Goal: Transaction & Acquisition: Purchase product/service

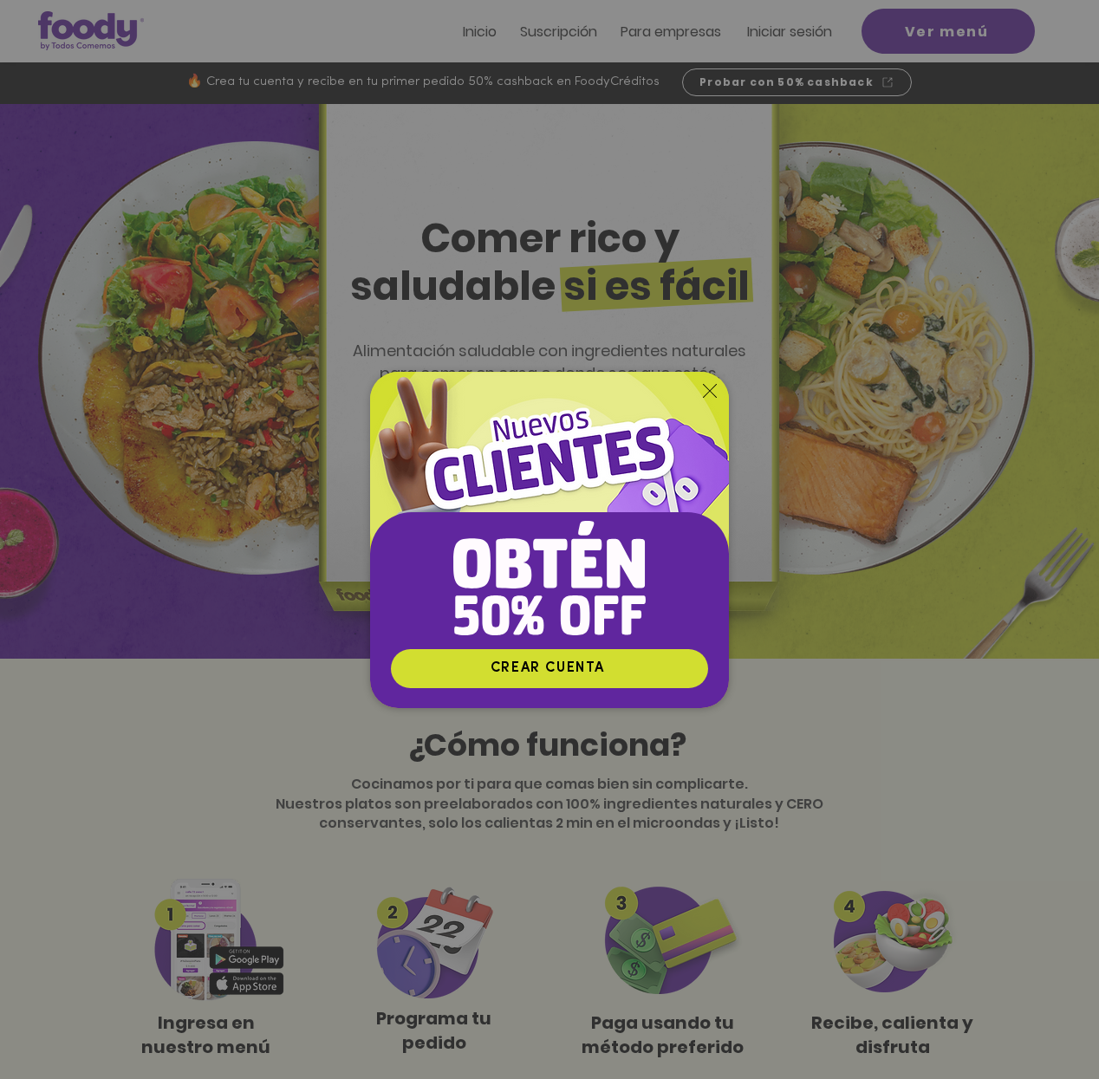
click at [709, 390] on icon "Volver al sitio" at bounding box center [710, 391] width 14 height 14
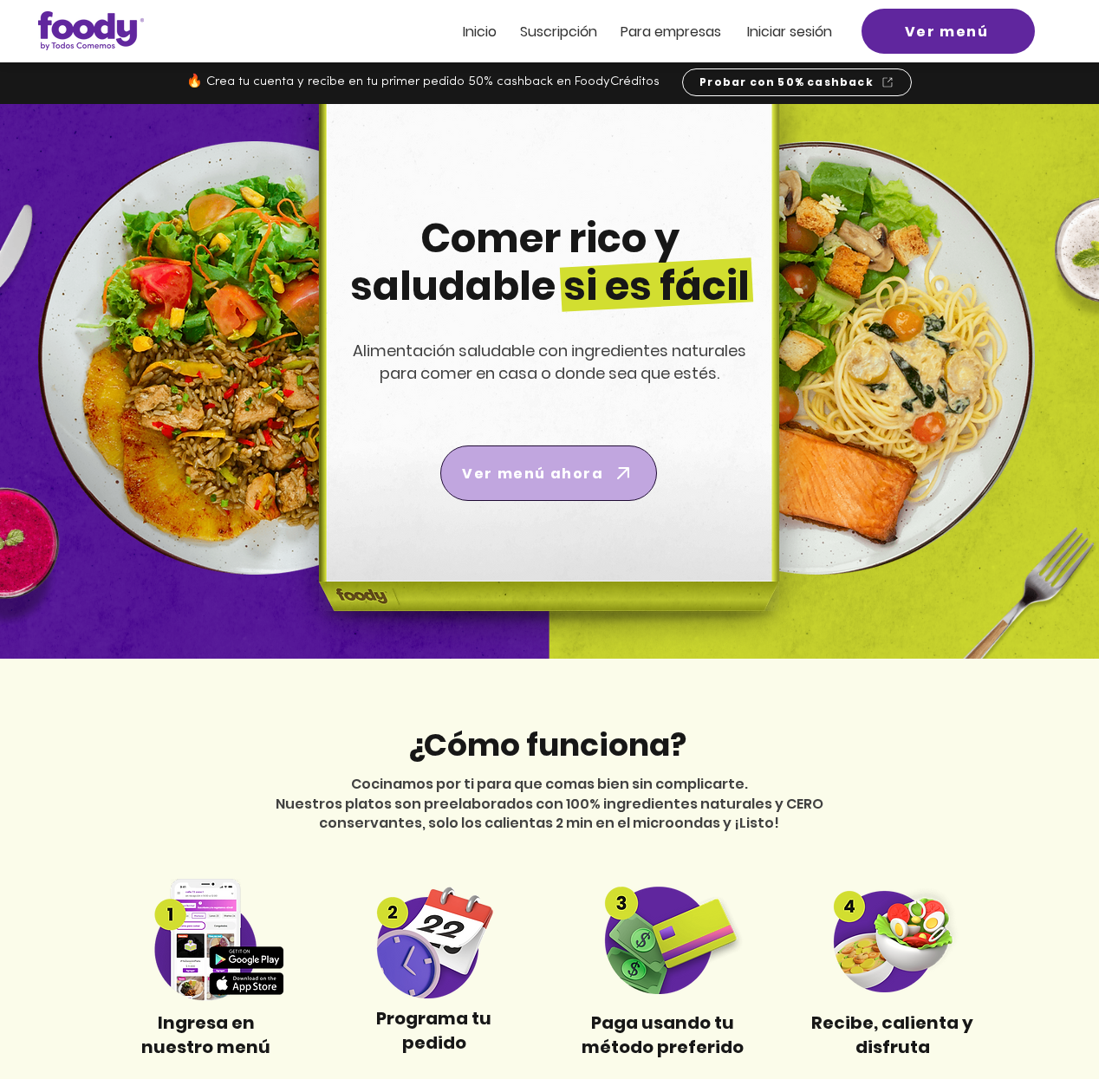
click at [623, 473] on icon "Ver menú ahora" at bounding box center [623, 473] width 24 height 24
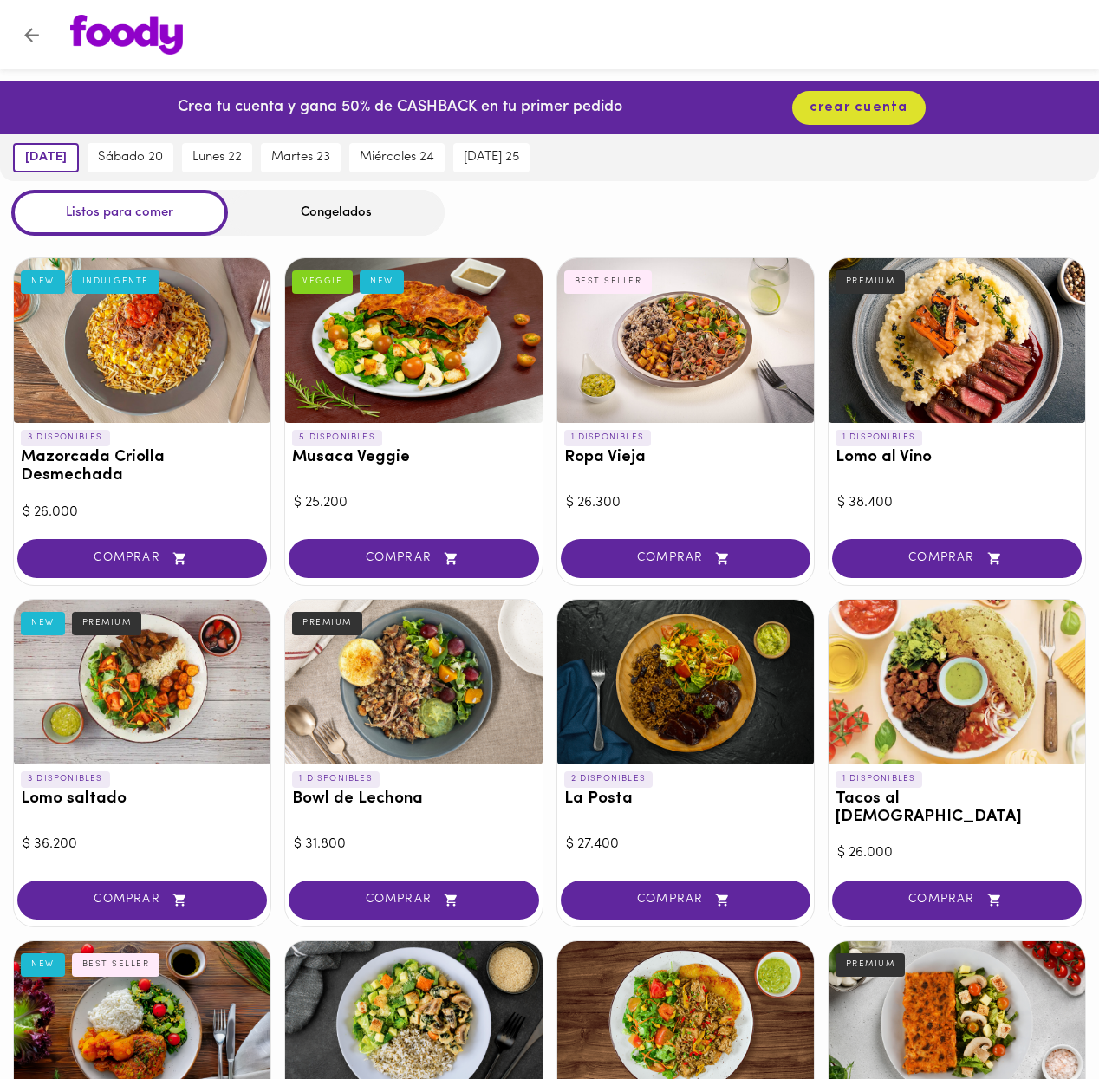
click at [298, 208] on div "Congelados" at bounding box center [336, 213] width 217 height 46
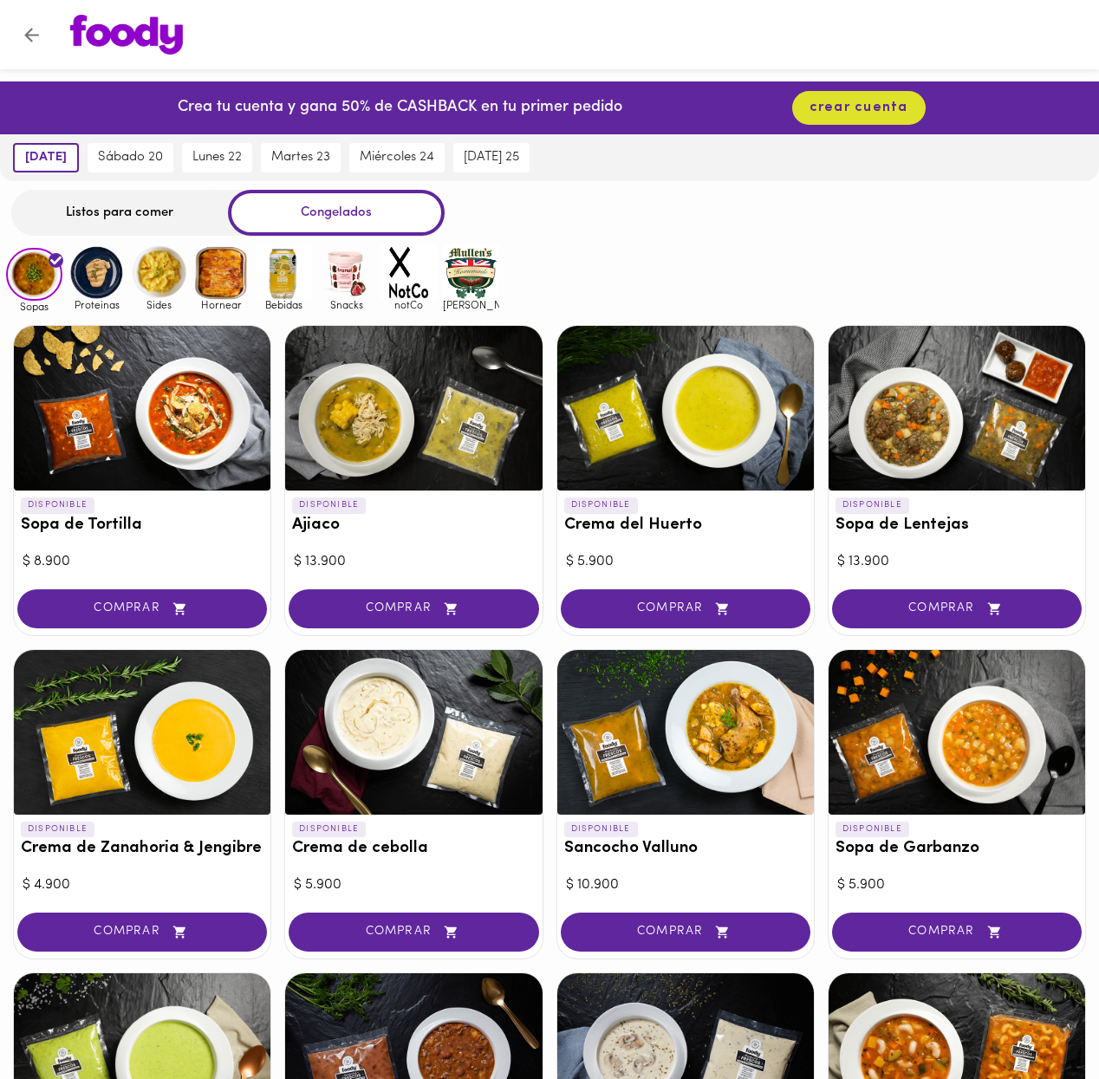
click at [349, 266] on img at bounding box center [346, 273] width 56 height 56
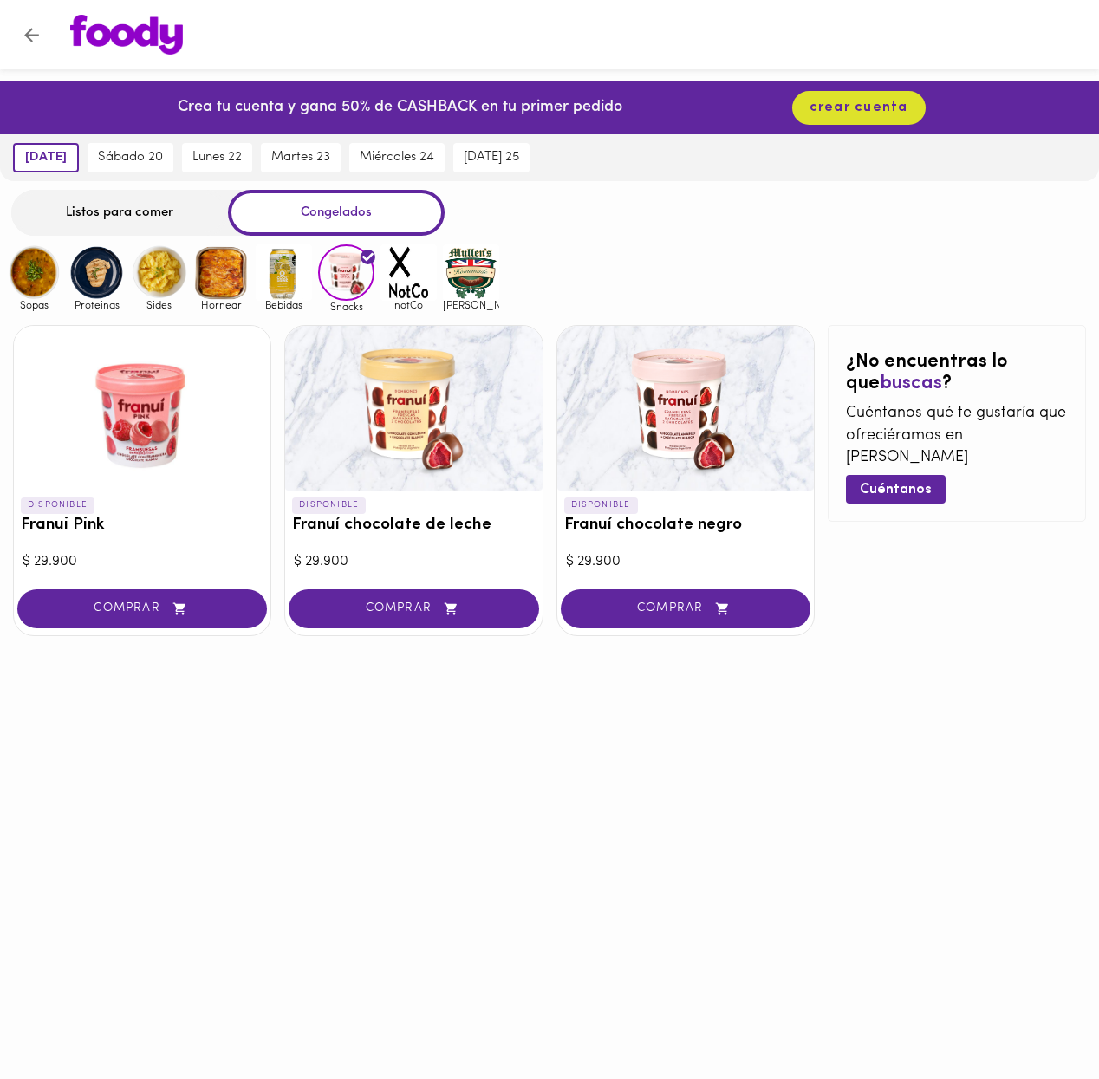
click at [38, 275] on img at bounding box center [34, 273] width 56 height 56
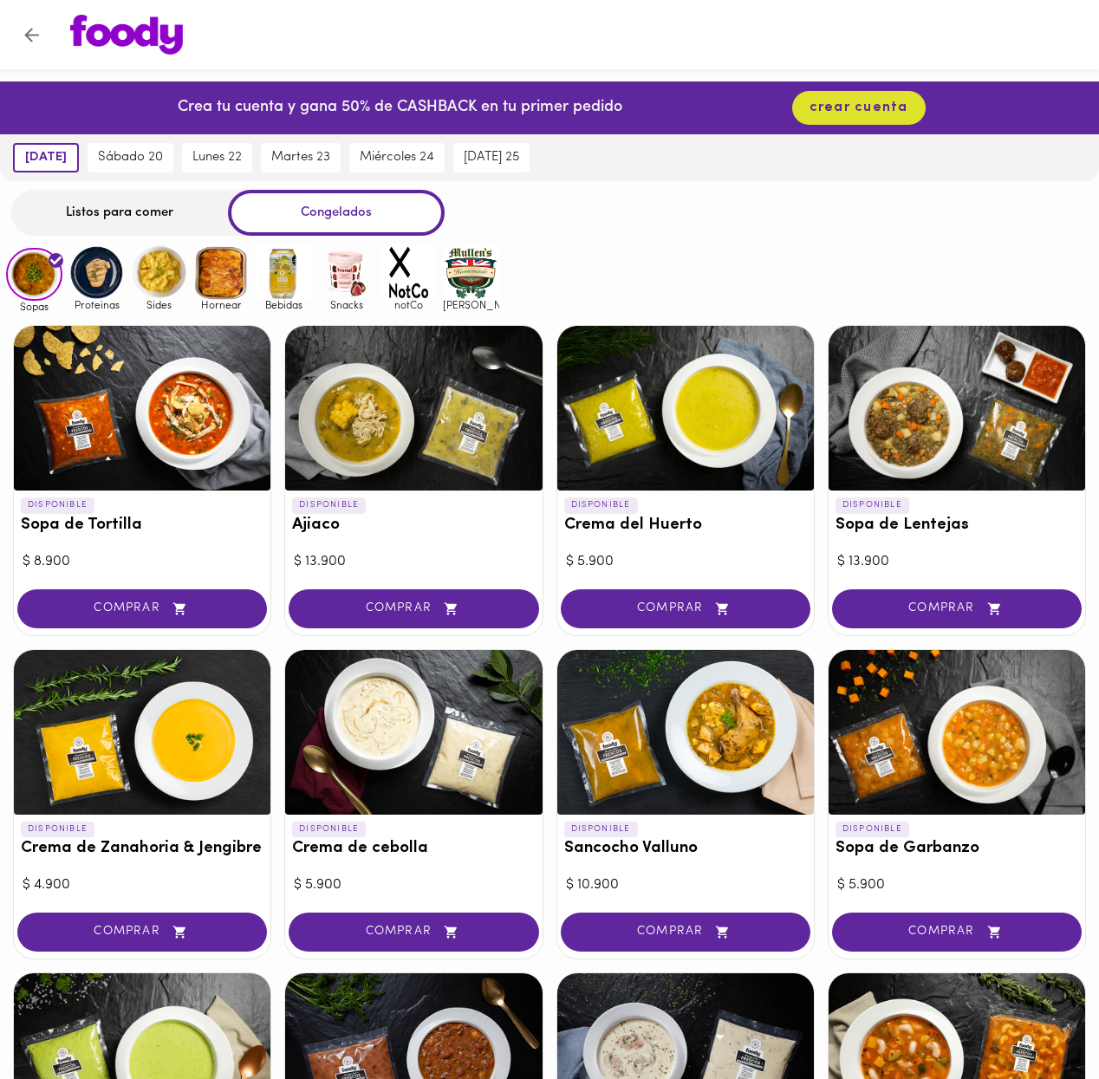
click at [725, 766] on div at bounding box center [686, 732] width 257 height 165
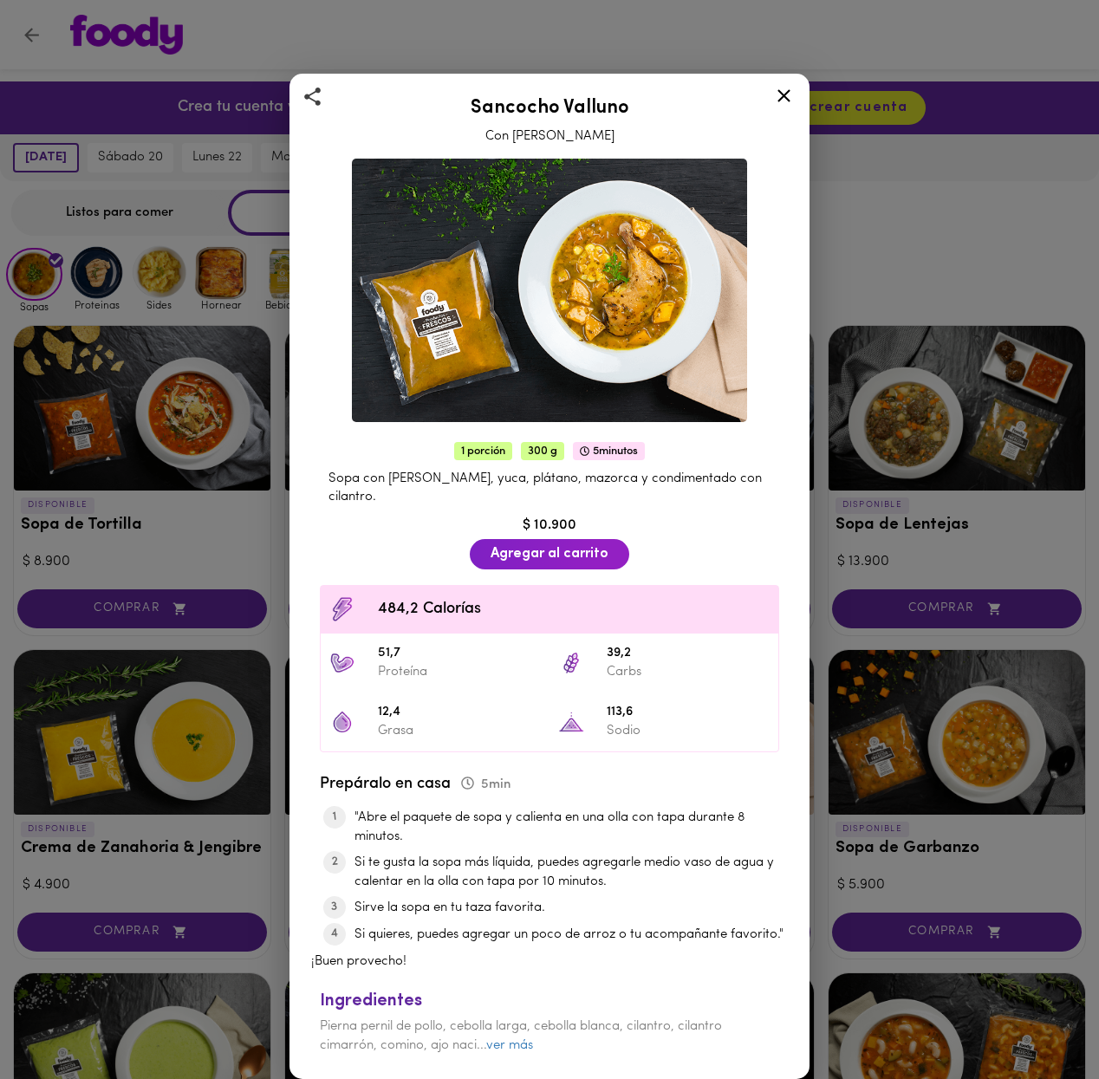
click at [871, 698] on div "Sancocho Valluno Con Pierna Pernil 1 porción 300 g 5 minutos Sopa con pierna pe…" at bounding box center [549, 539] width 1099 height 1079
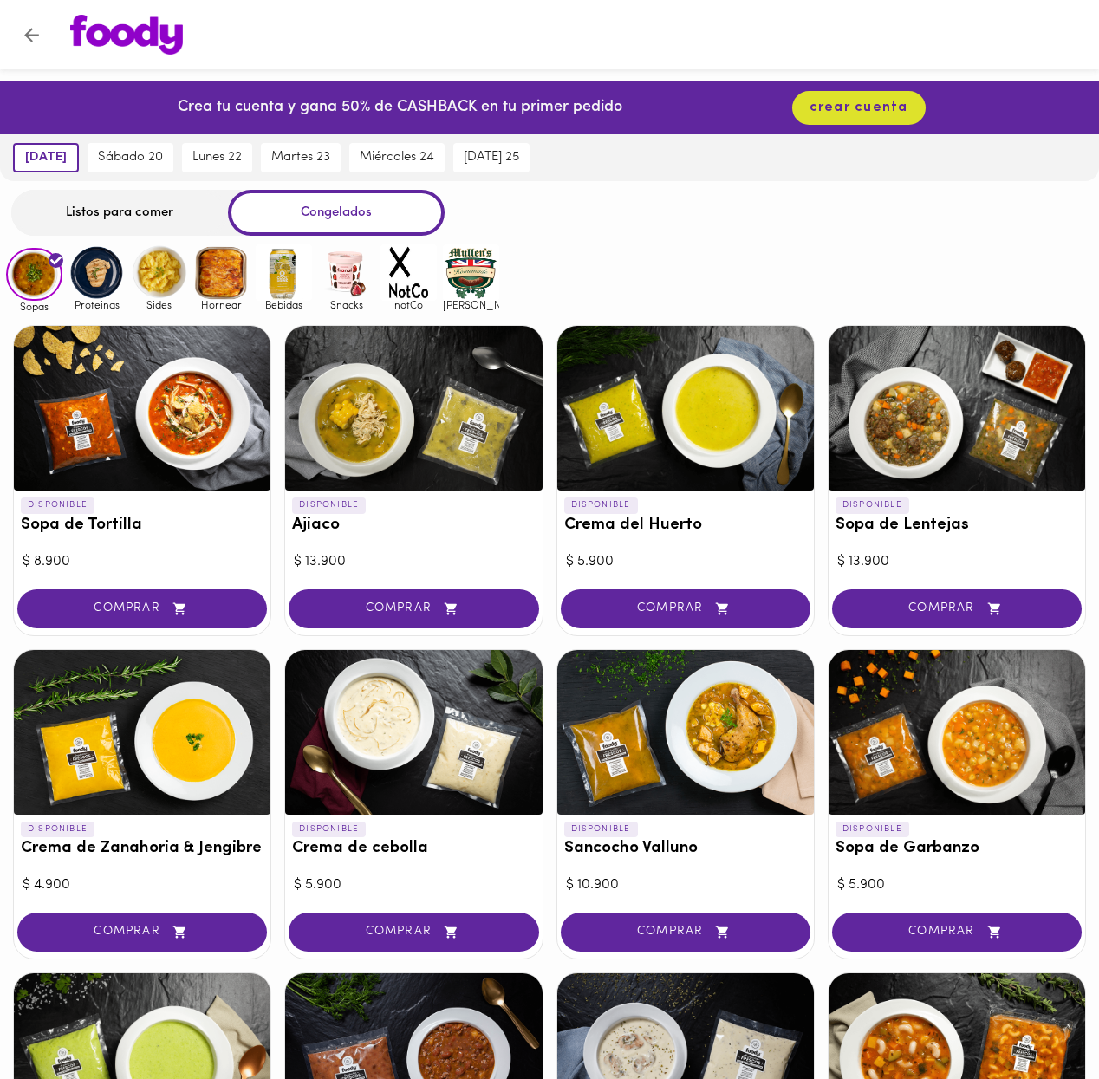
scroll to position [2, 0]
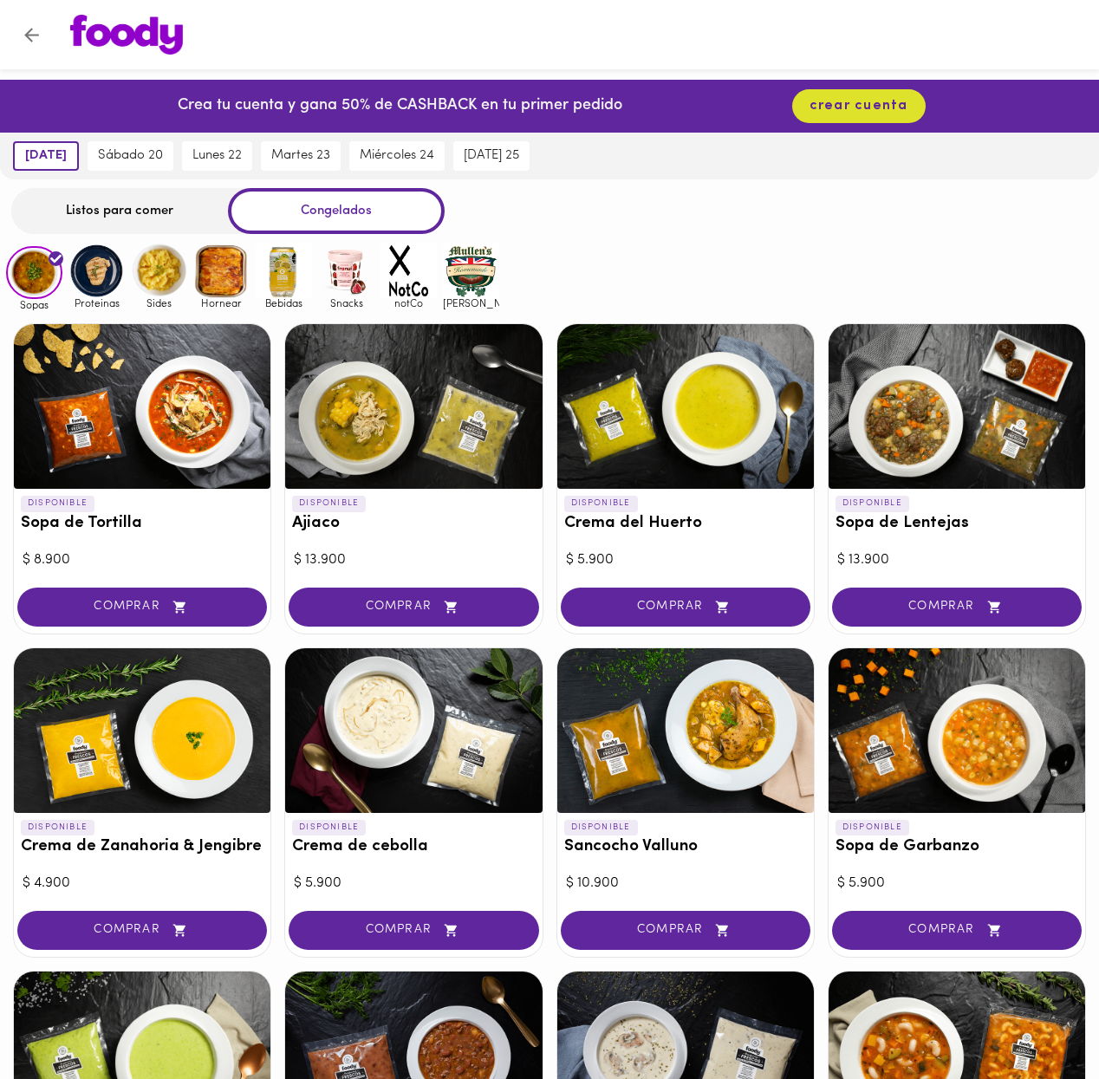
click at [114, 709] on div at bounding box center [142, 731] width 257 height 165
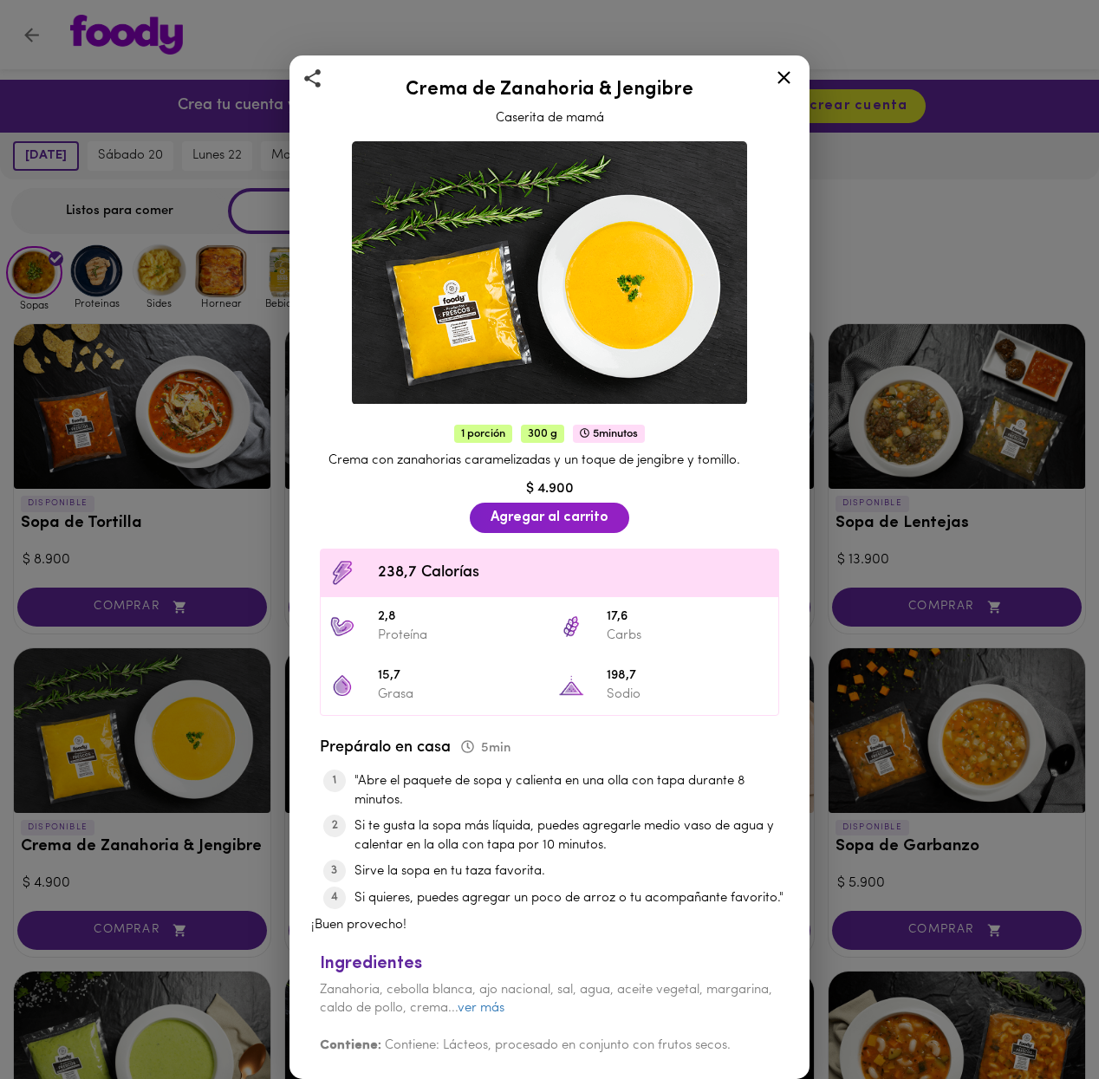
click at [141, 704] on div "Crema de Zanahoria & Jengibre Caserita de mamá 1 porción 300 g 5 minutos Crema …" at bounding box center [549, 539] width 1099 height 1079
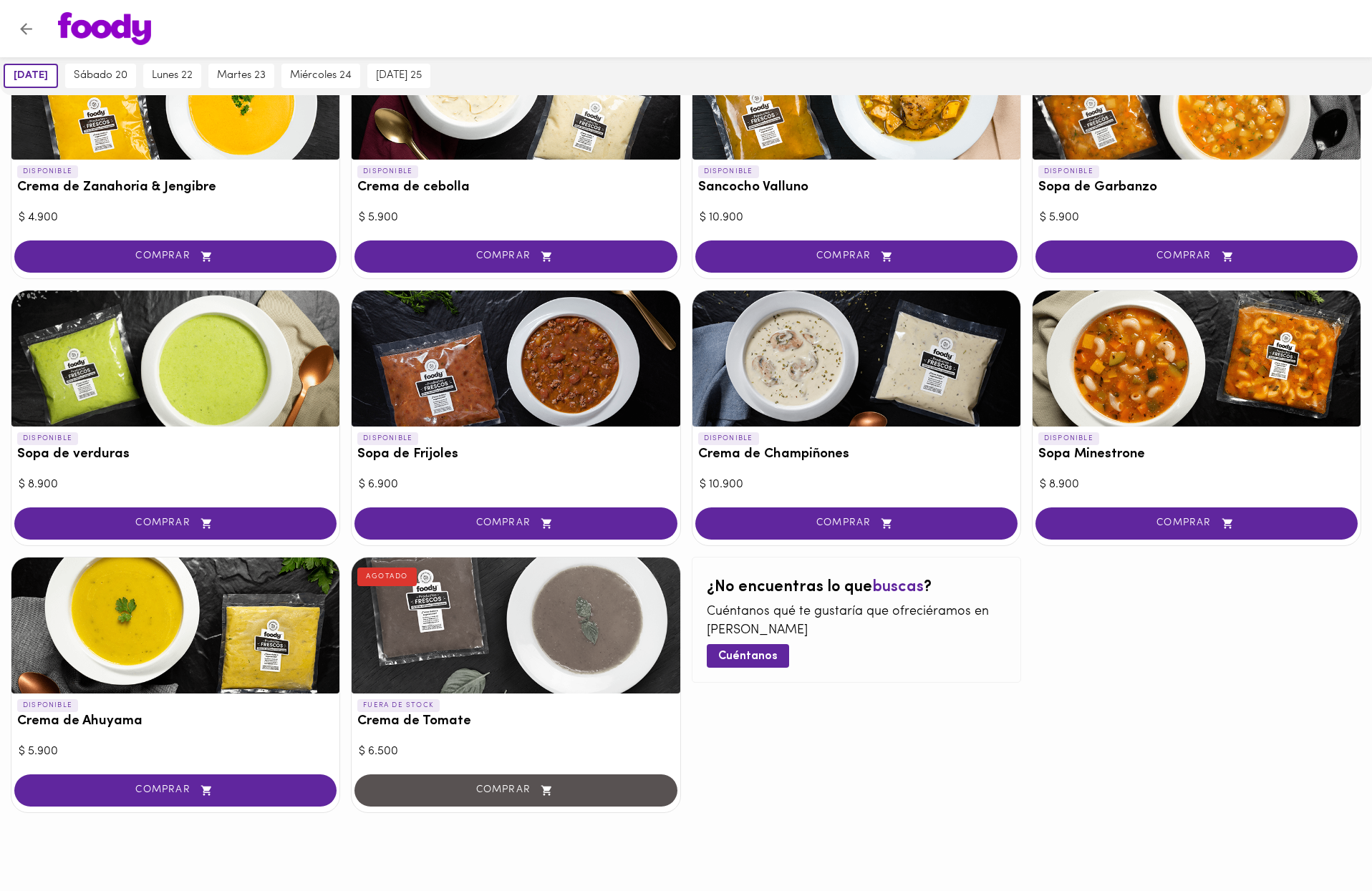
scroll to position [512, 0]
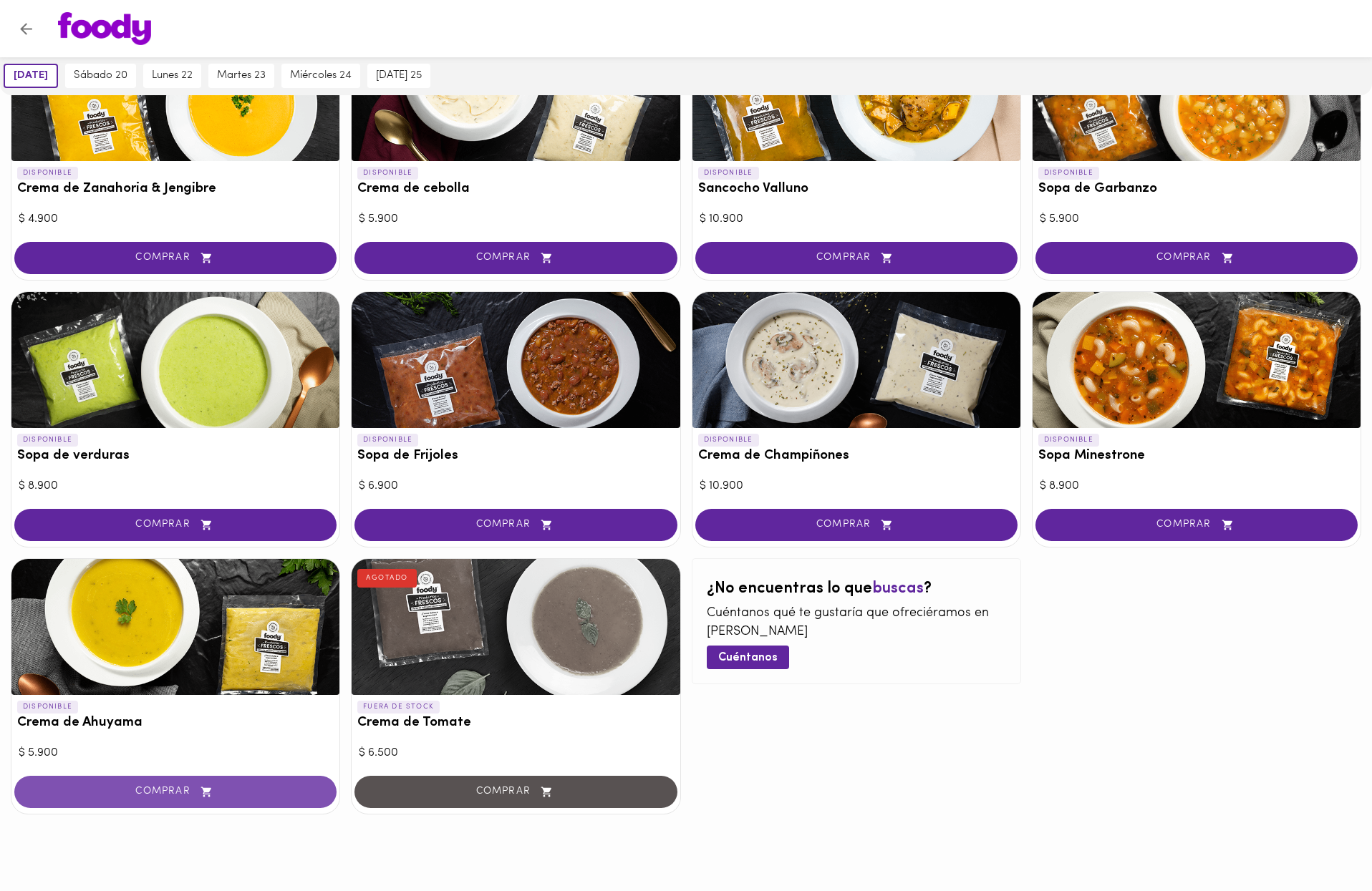
click at [164, 786] on span "COMPRAR" at bounding box center [175, 792] width 287 height 12
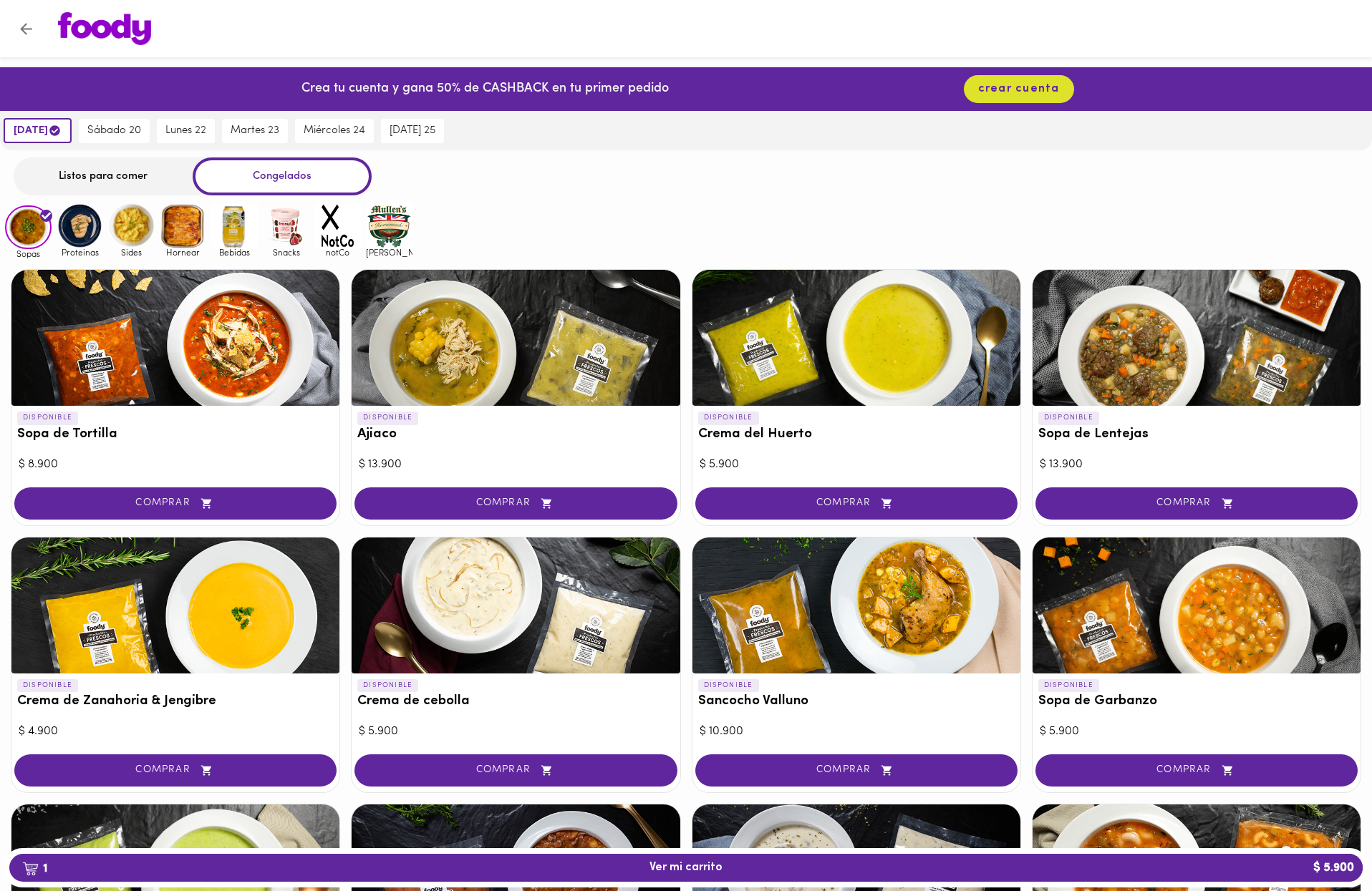
scroll to position [0, 0]
click at [908, 94] on span "crear cuenta" at bounding box center [1018, 89] width 82 height 13
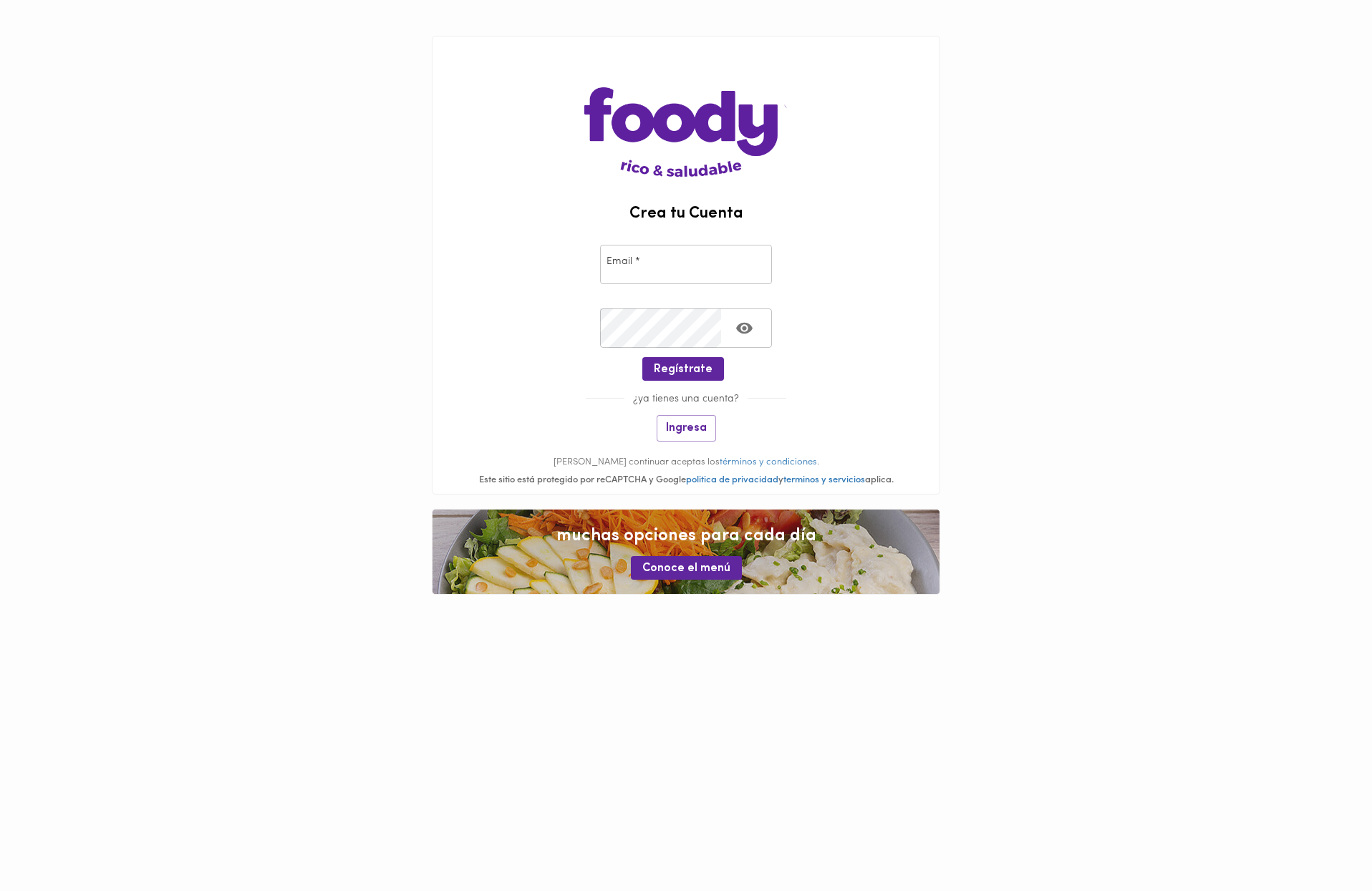
click at [686, 271] on input "email" at bounding box center [686, 265] width 172 height 40
click at [482, 316] on div "Crear Contraseña * Crear Contraseña *" at bounding box center [686, 325] width 507 height 64
click at [677, 363] on span "Regístrate" at bounding box center [683, 370] width 59 height 13
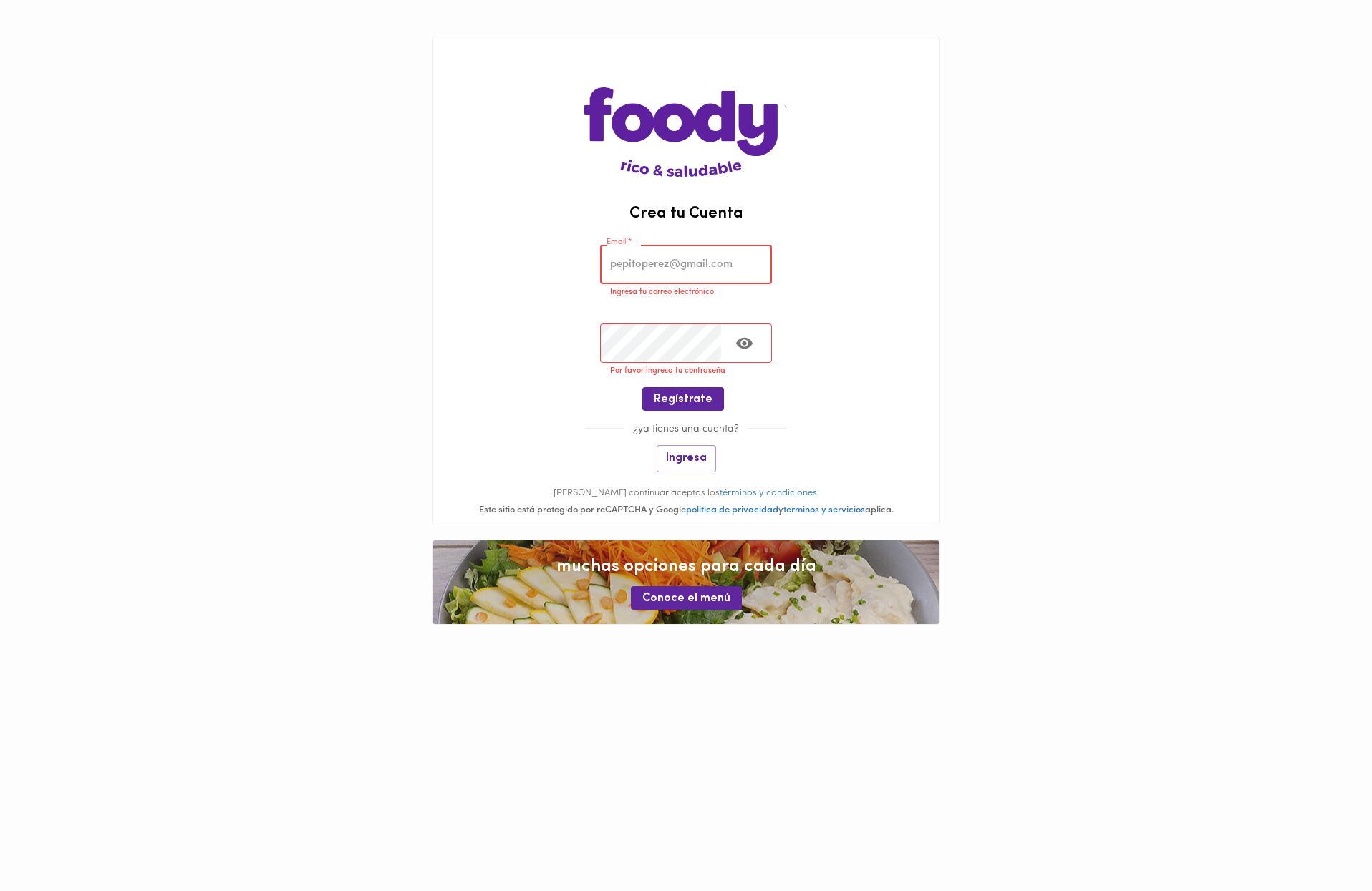
click at [705, 262] on input "email" at bounding box center [686, 265] width 172 height 40
type input "[EMAIL_ADDRESS][DOMAIN_NAME]"
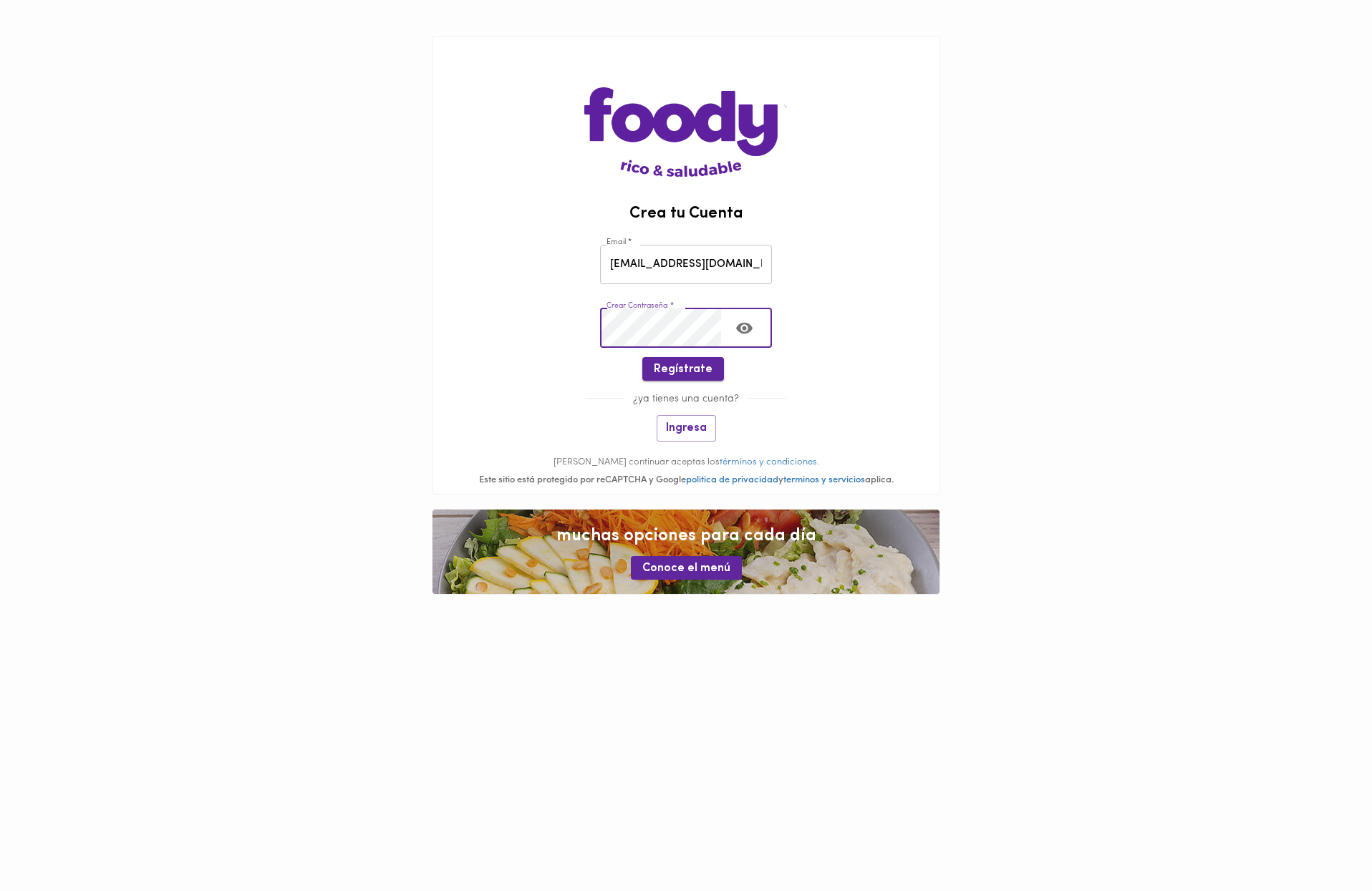
click at [650, 367] on button "Regístrate" at bounding box center [683, 369] width 82 height 24
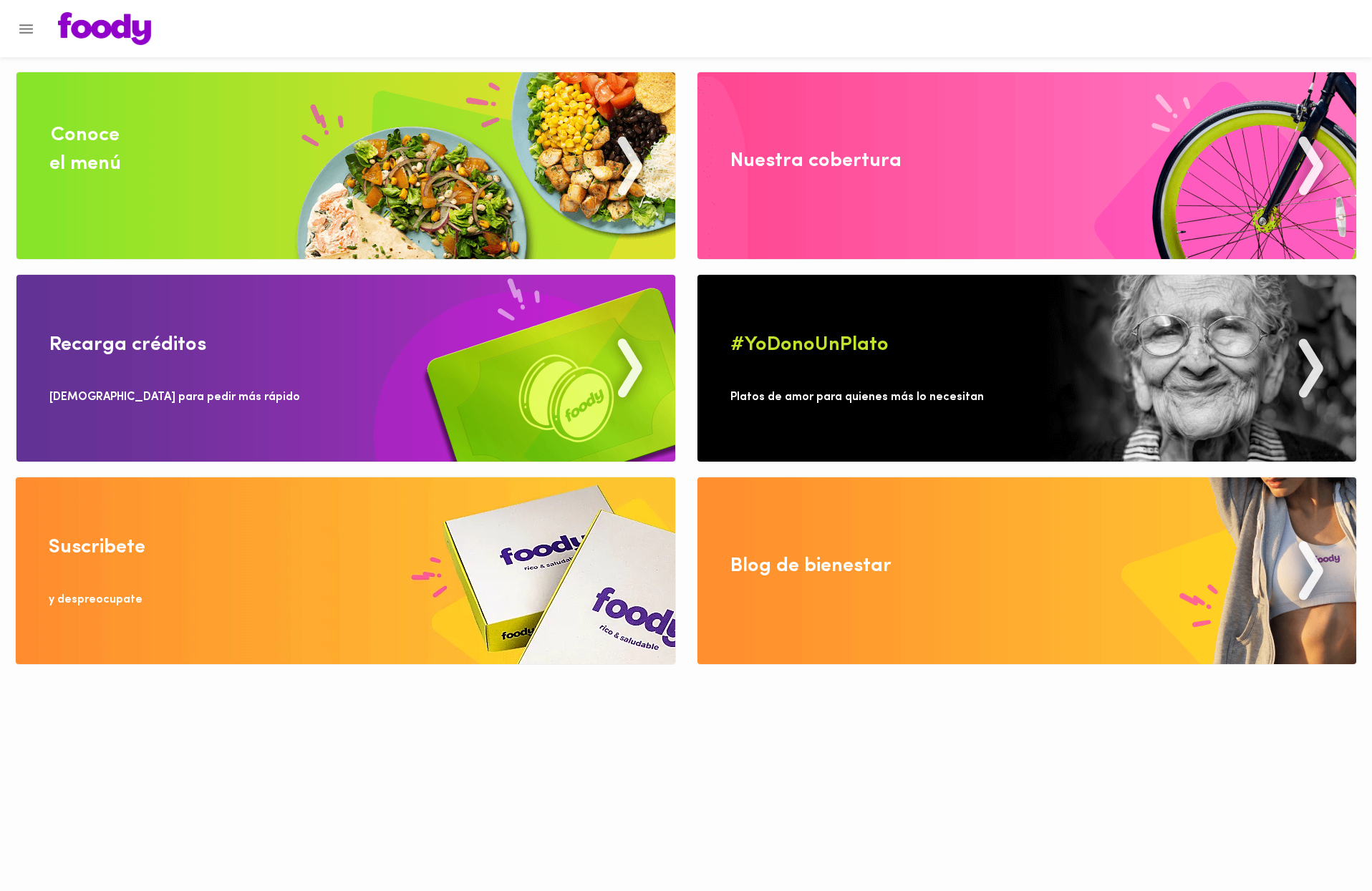
click at [480, 194] on img at bounding box center [346, 166] width 659 height 187
click at [857, 174] on div "Nuestra cobertura" at bounding box center [815, 161] width 171 height 29
click at [446, 216] on img at bounding box center [346, 166] width 659 height 187
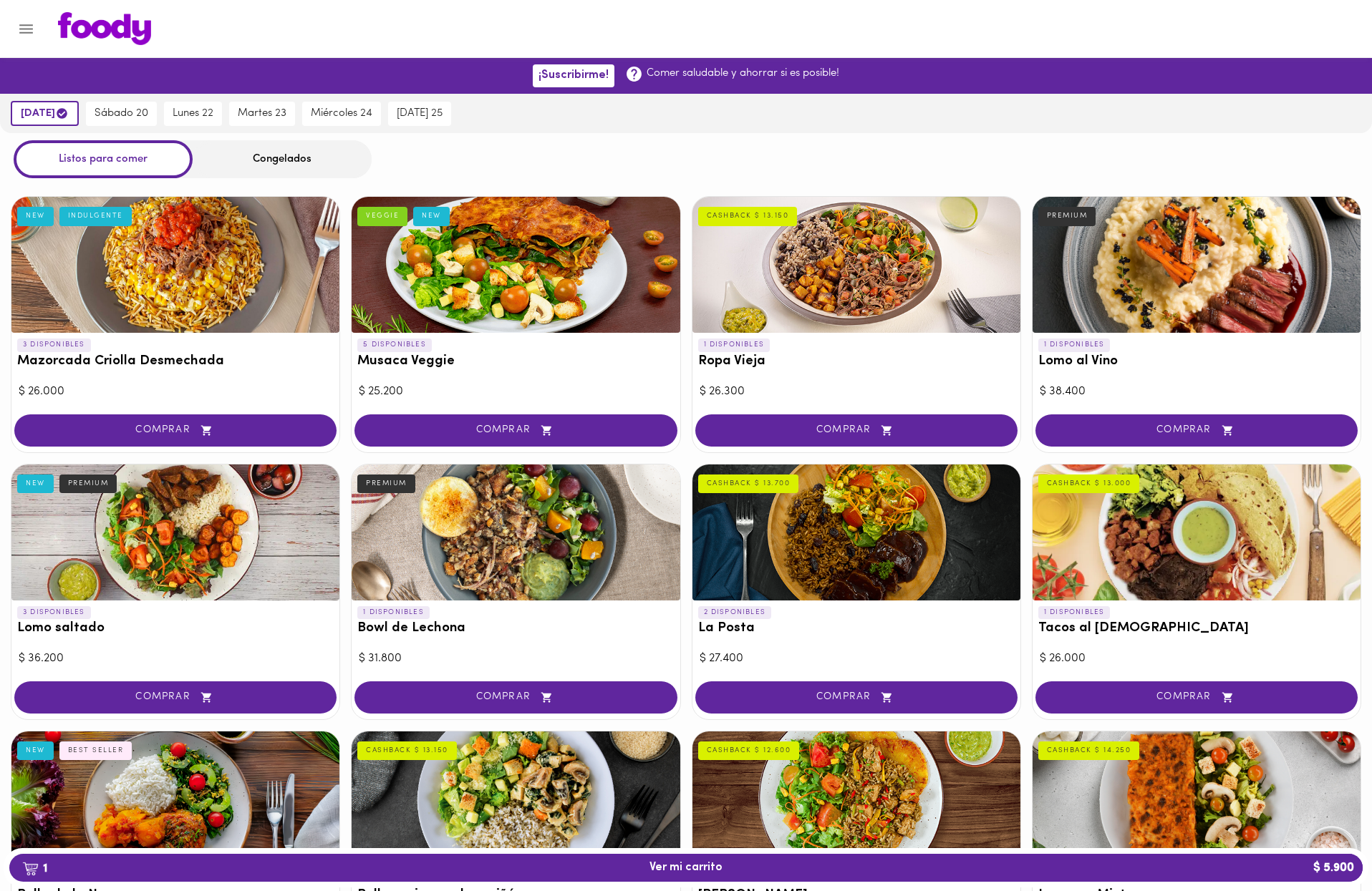
click at [234, 152] on div "Congelados" at bounding box center [282, 159] width 179 height 38
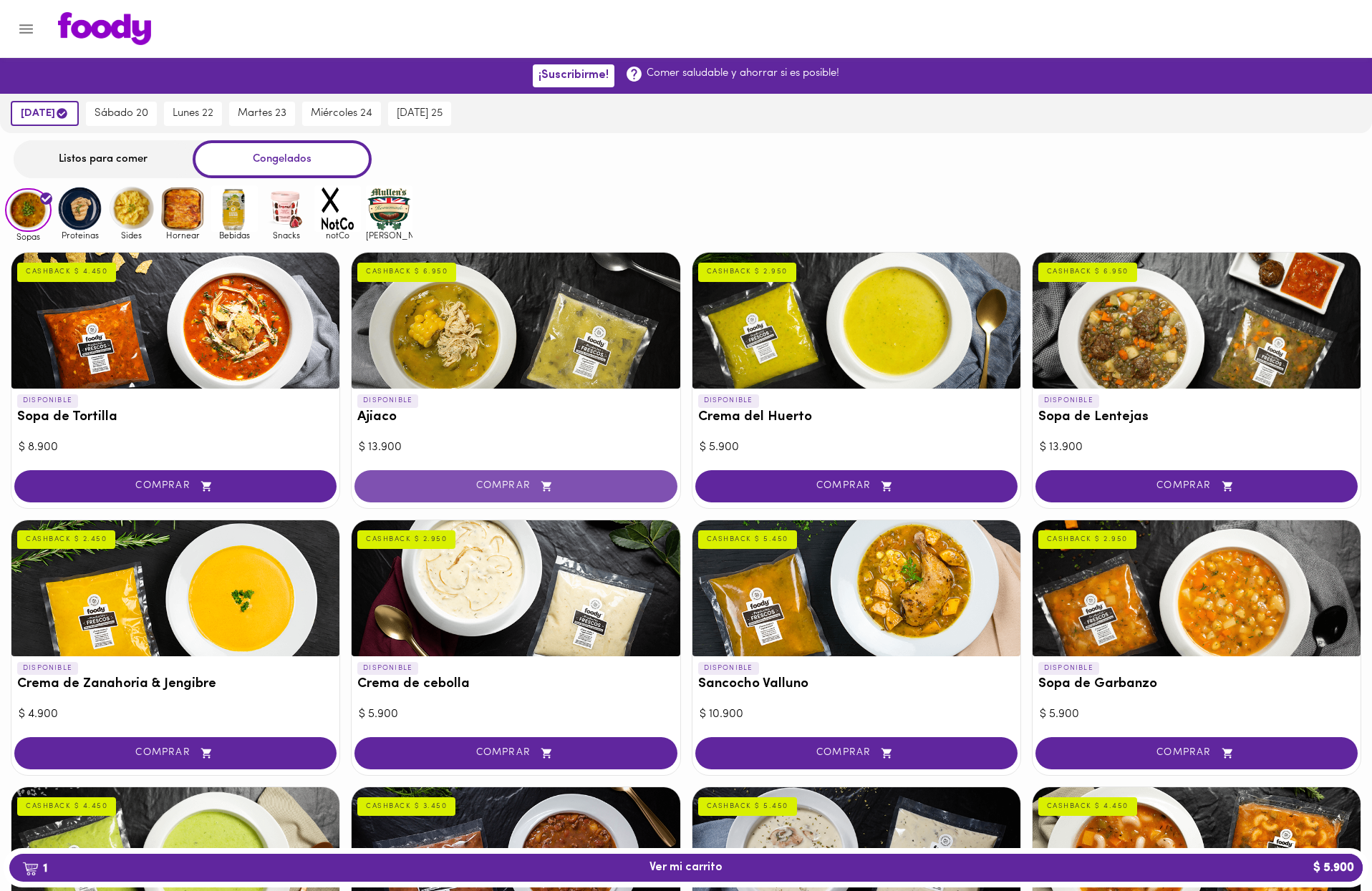
click at [566, 481] on span "COMPRAR" at bounding box center [515, 486] width 287 height 12
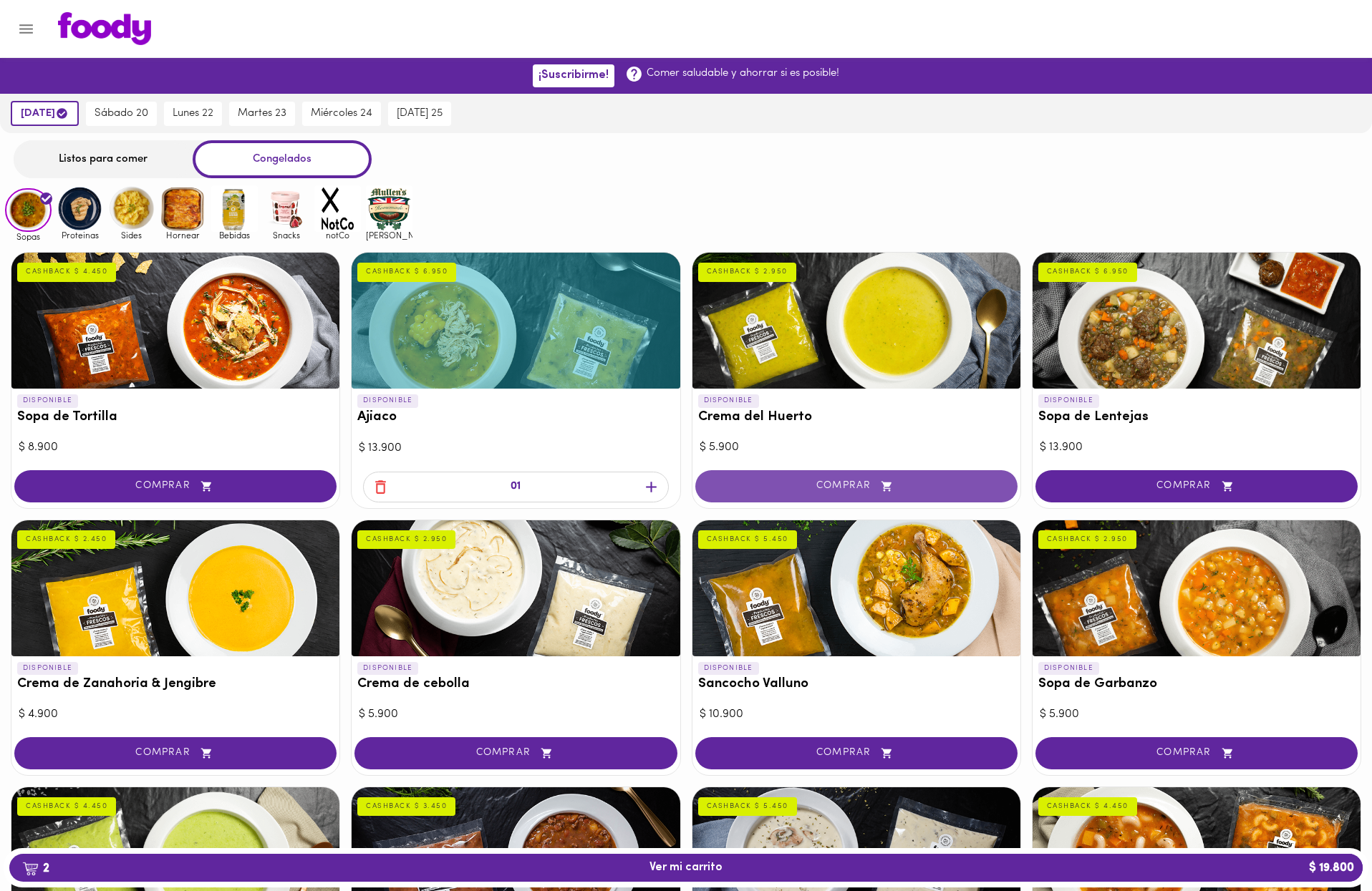
click at [837, 481] on span "COMPRAR" at bounding box center [857, 486] width 287 height 12
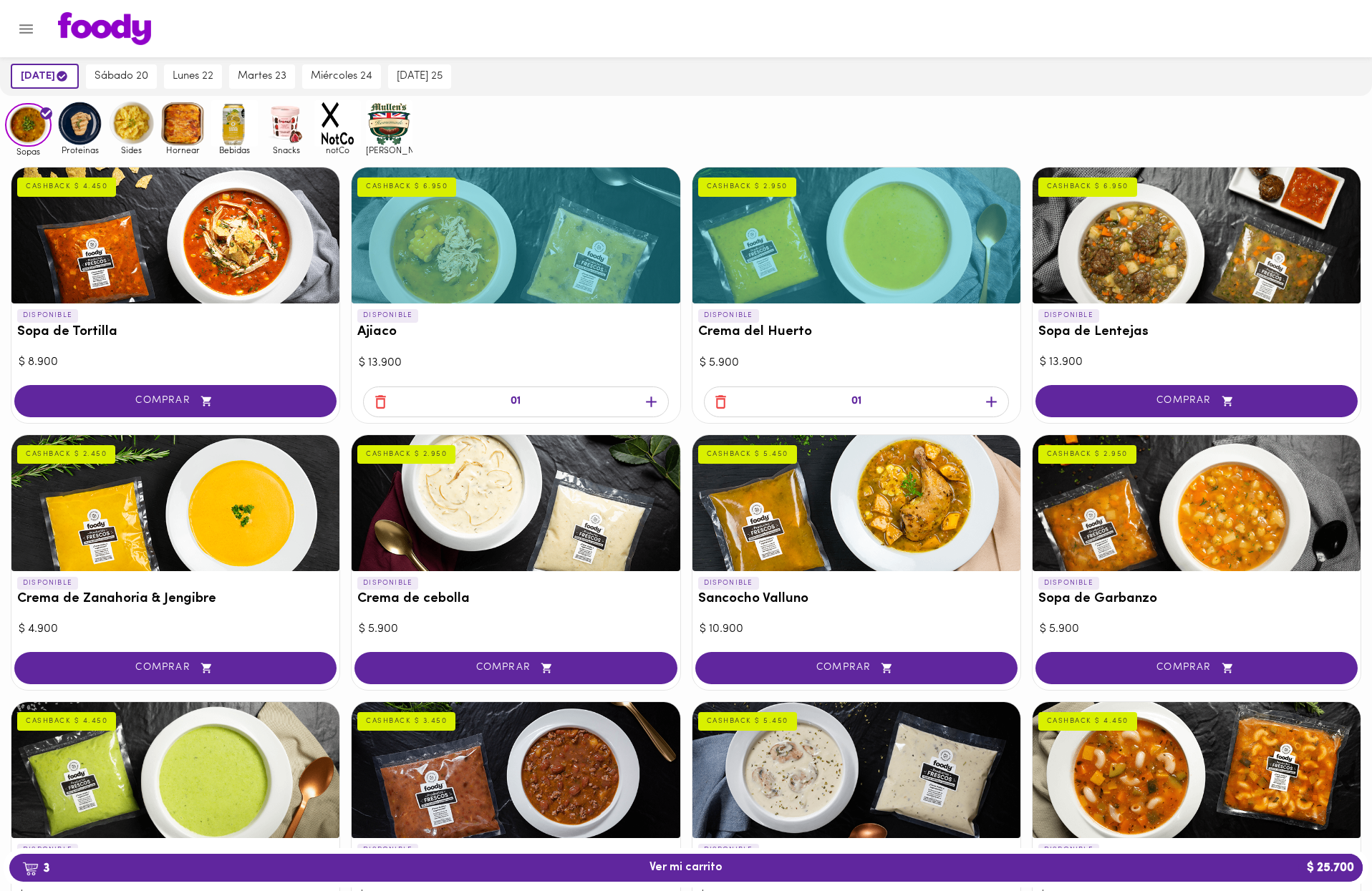
scroll to position [132, 0]
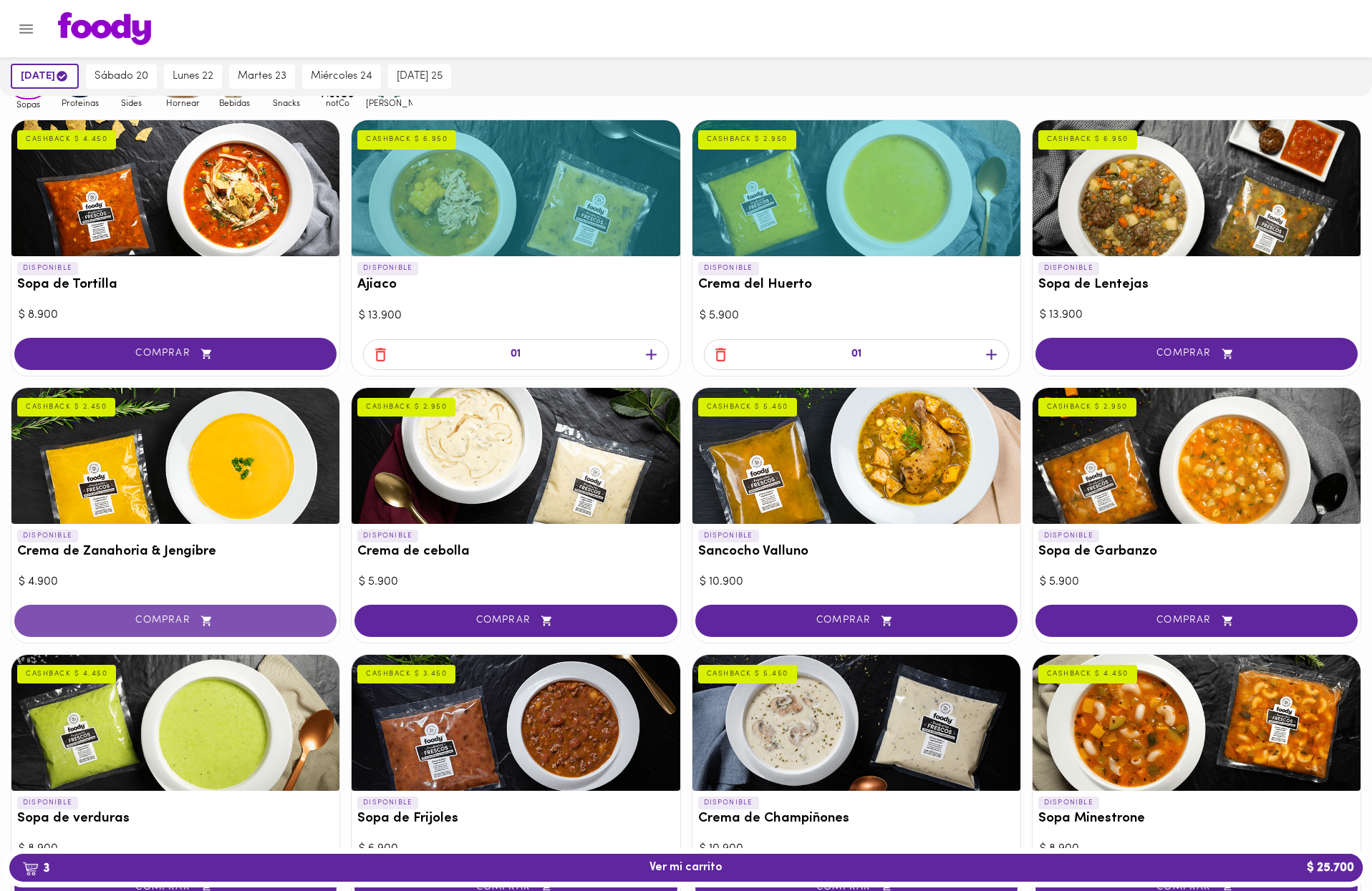
click at [150, 618] on span "COMPRAR" at bounding box center [175, 621] width 287 height 12
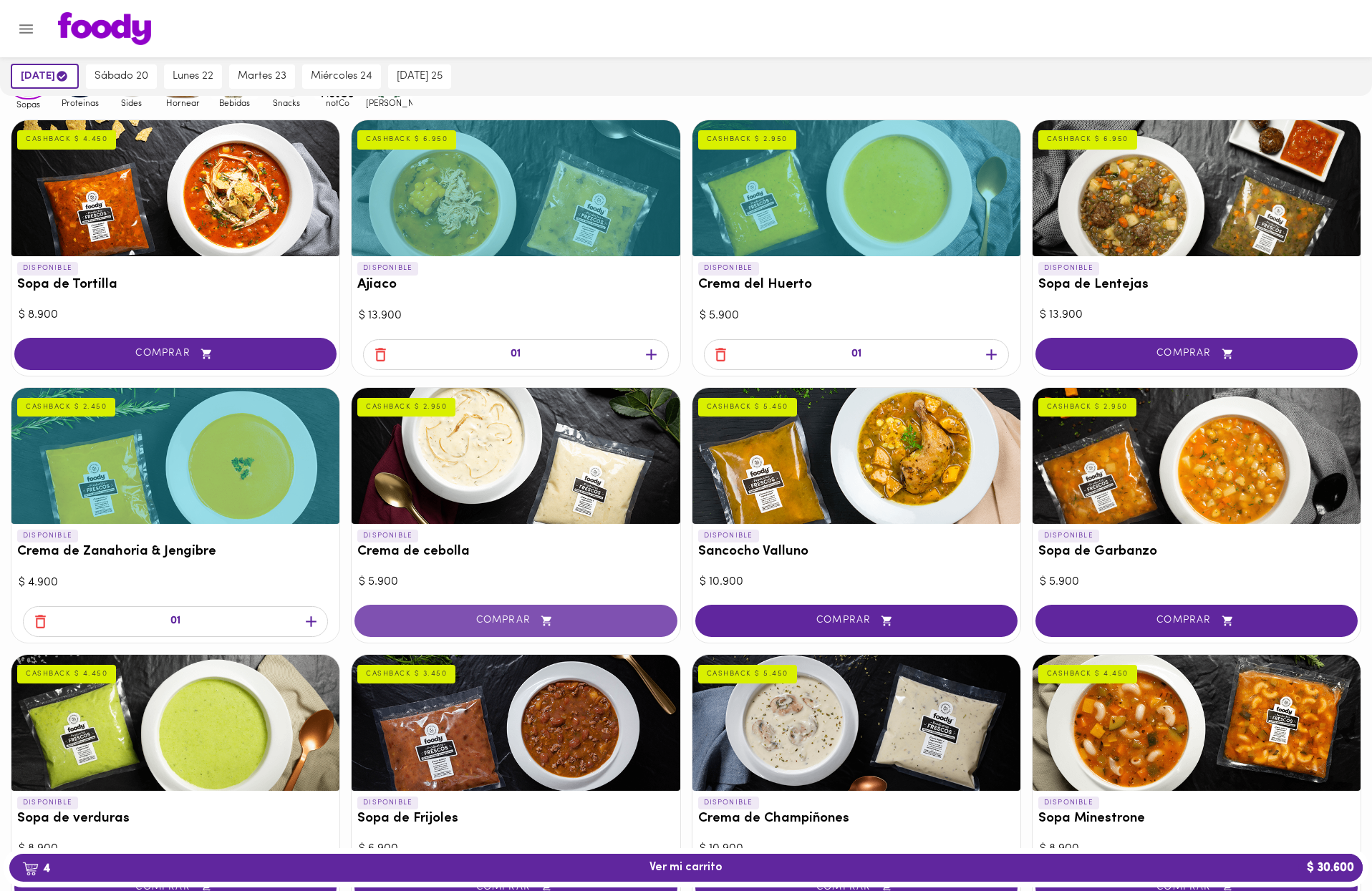
click at [553, 615] on icon "button" at bounding box center [547, 621] width 18 height 12
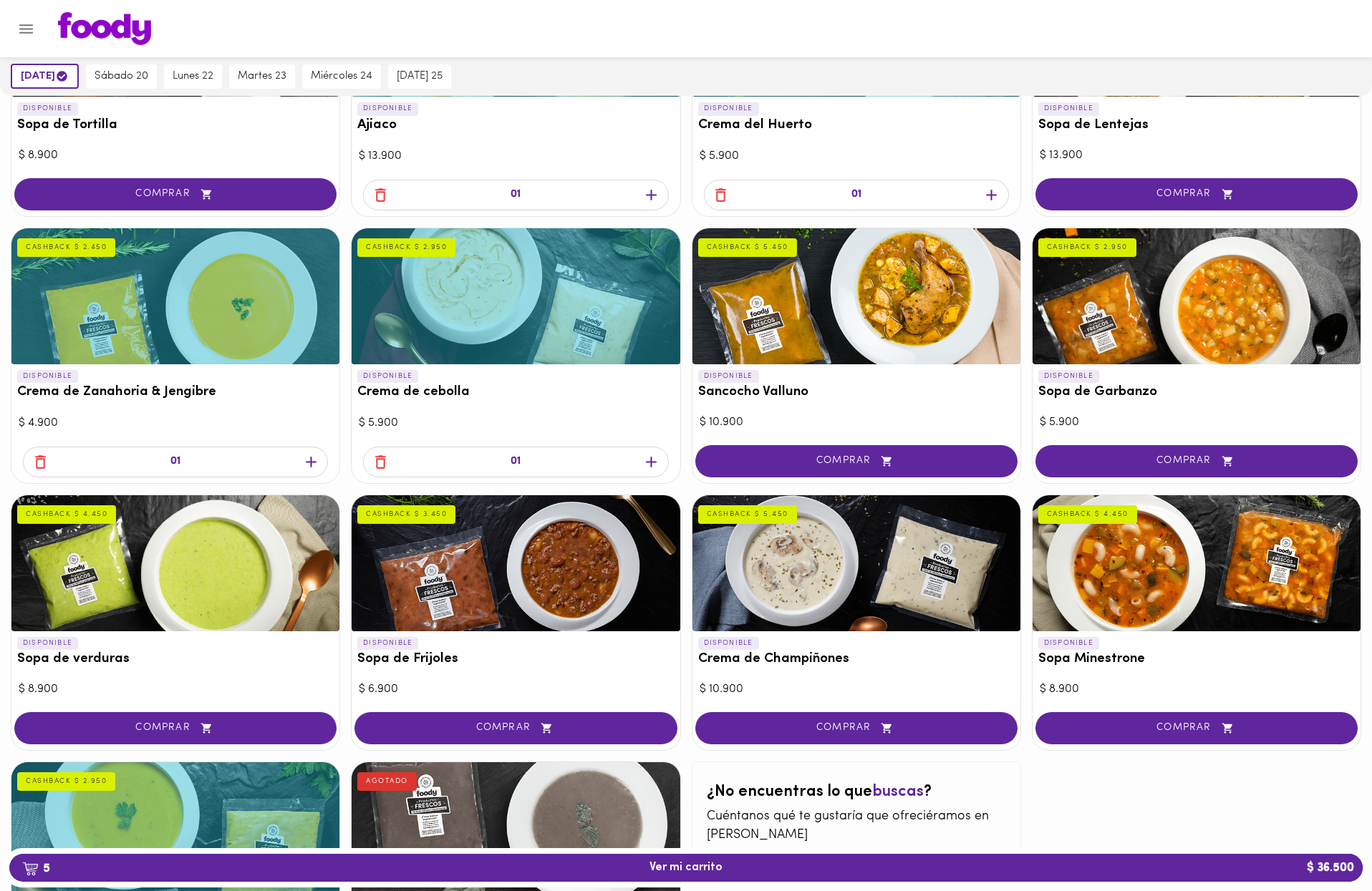
scroll to position [293, 0]
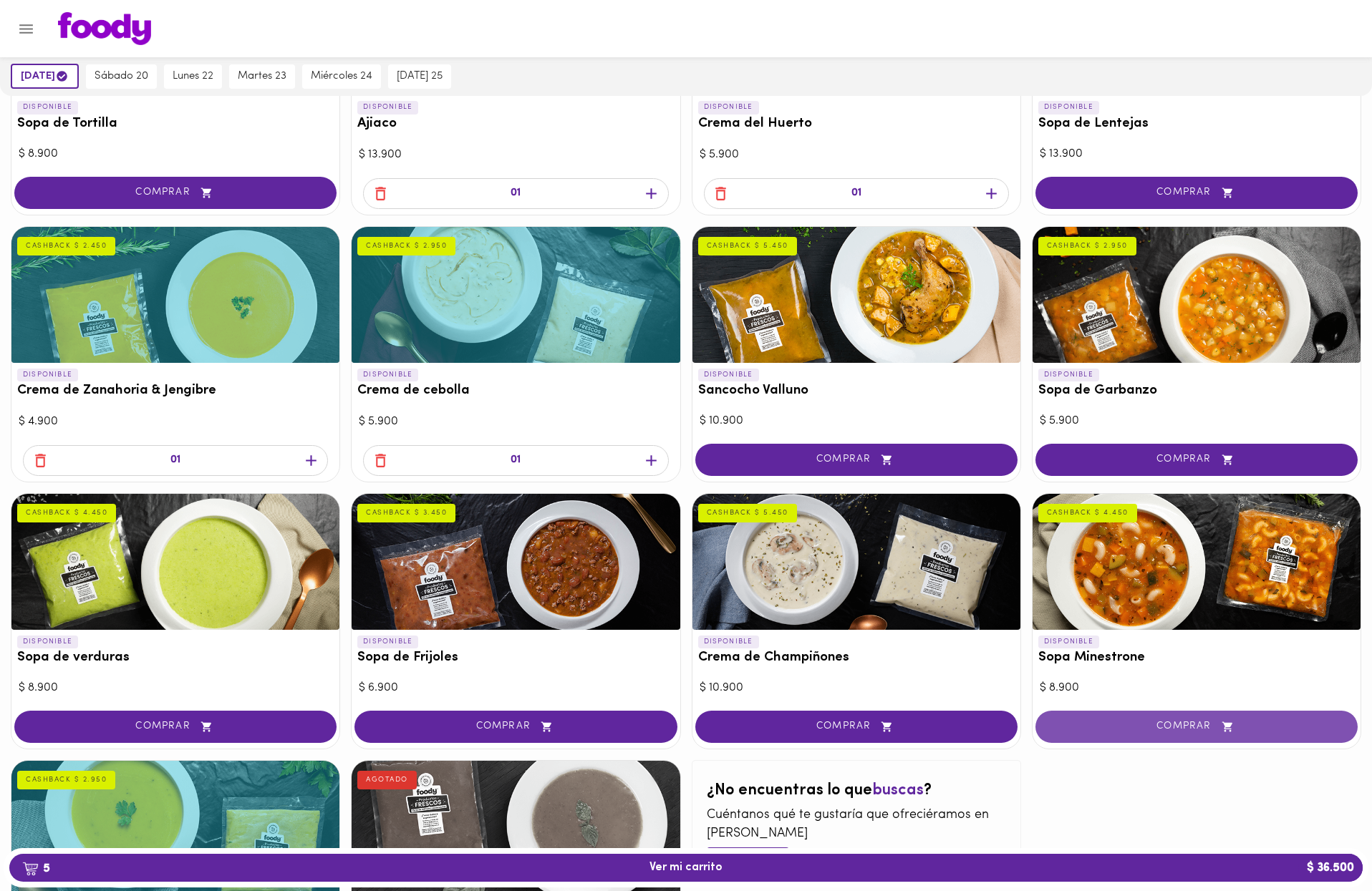
click at [908, 715] on button "COMPRAR" at bounding box center [1197, 727] width 322 height 32
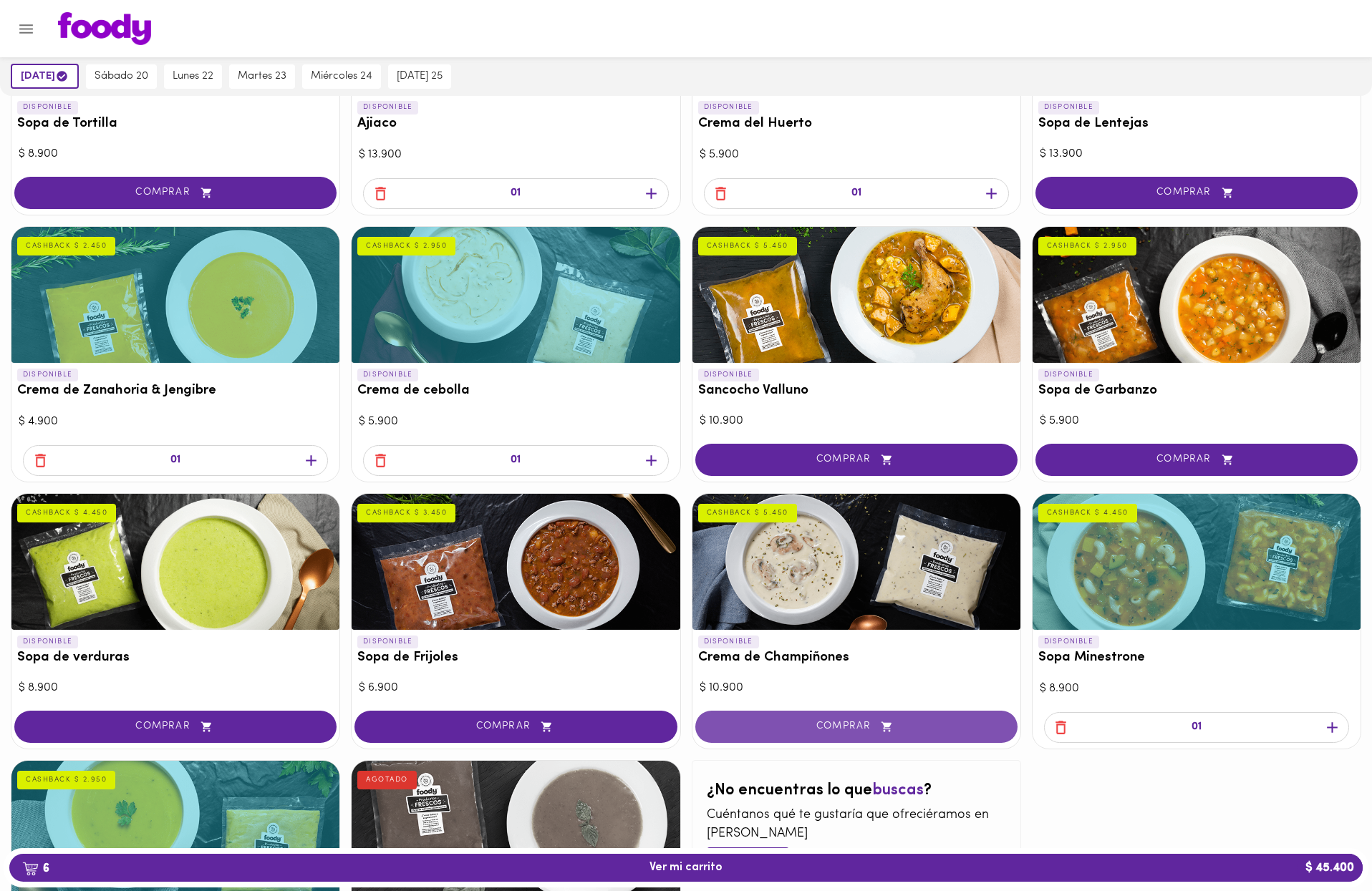
click at [908, 721] on span "COMPRAR" at bounding box center [857, 727] width 287 height 12
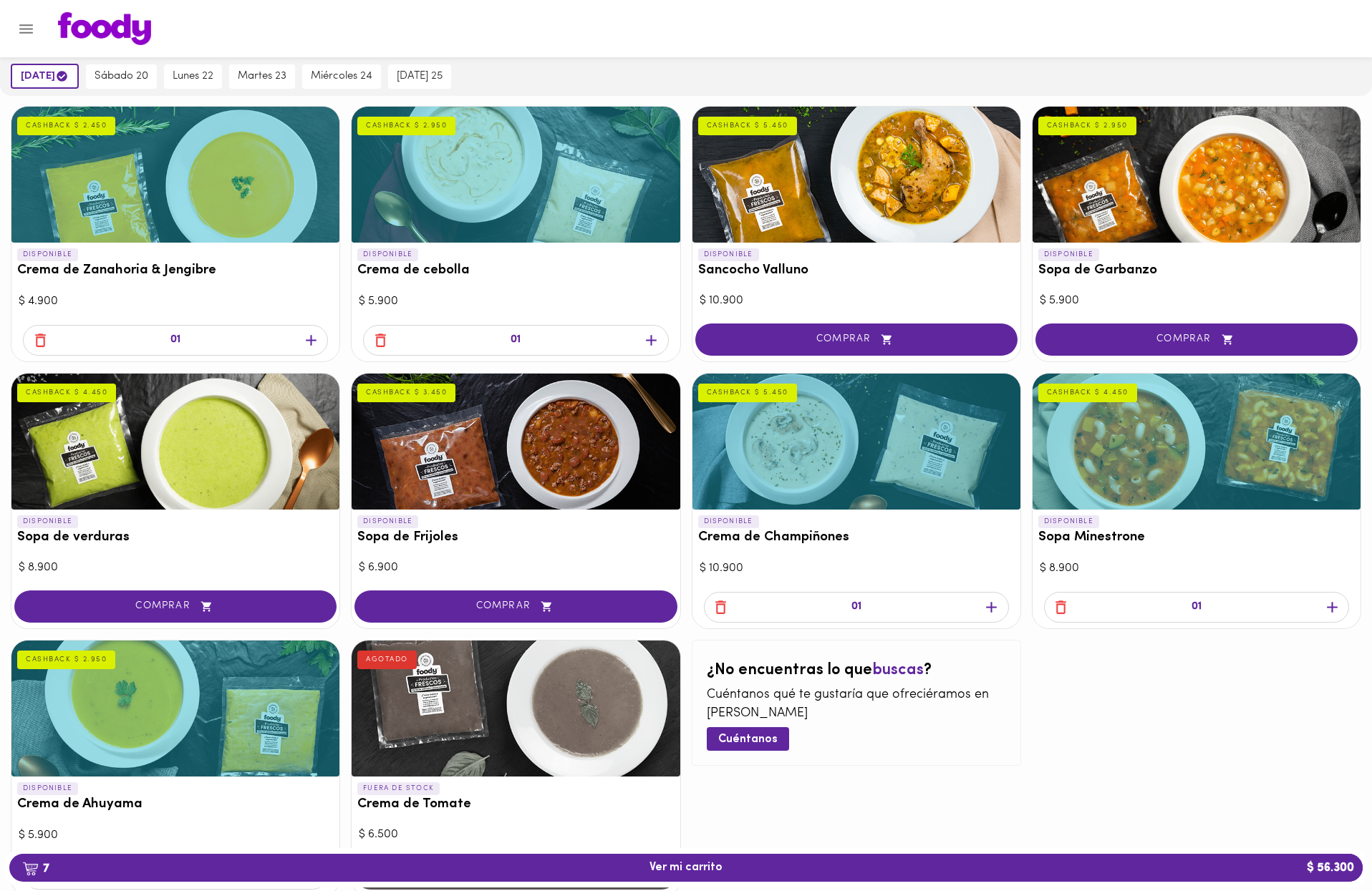
scroll to position [493, 0]
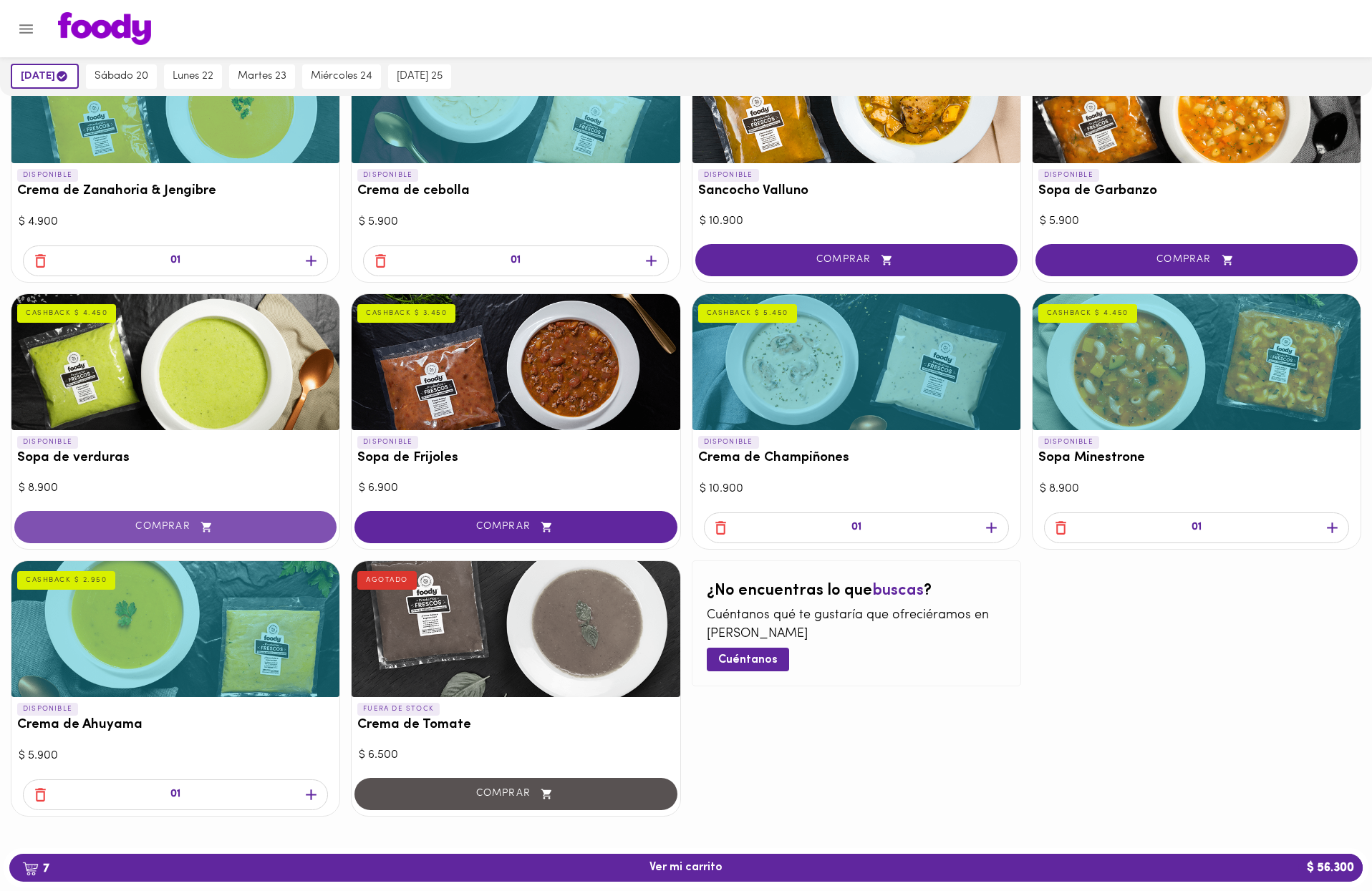
click at [292, 531] on button "COMPRAR" at bounding box center [175, 527] width 322 height 32
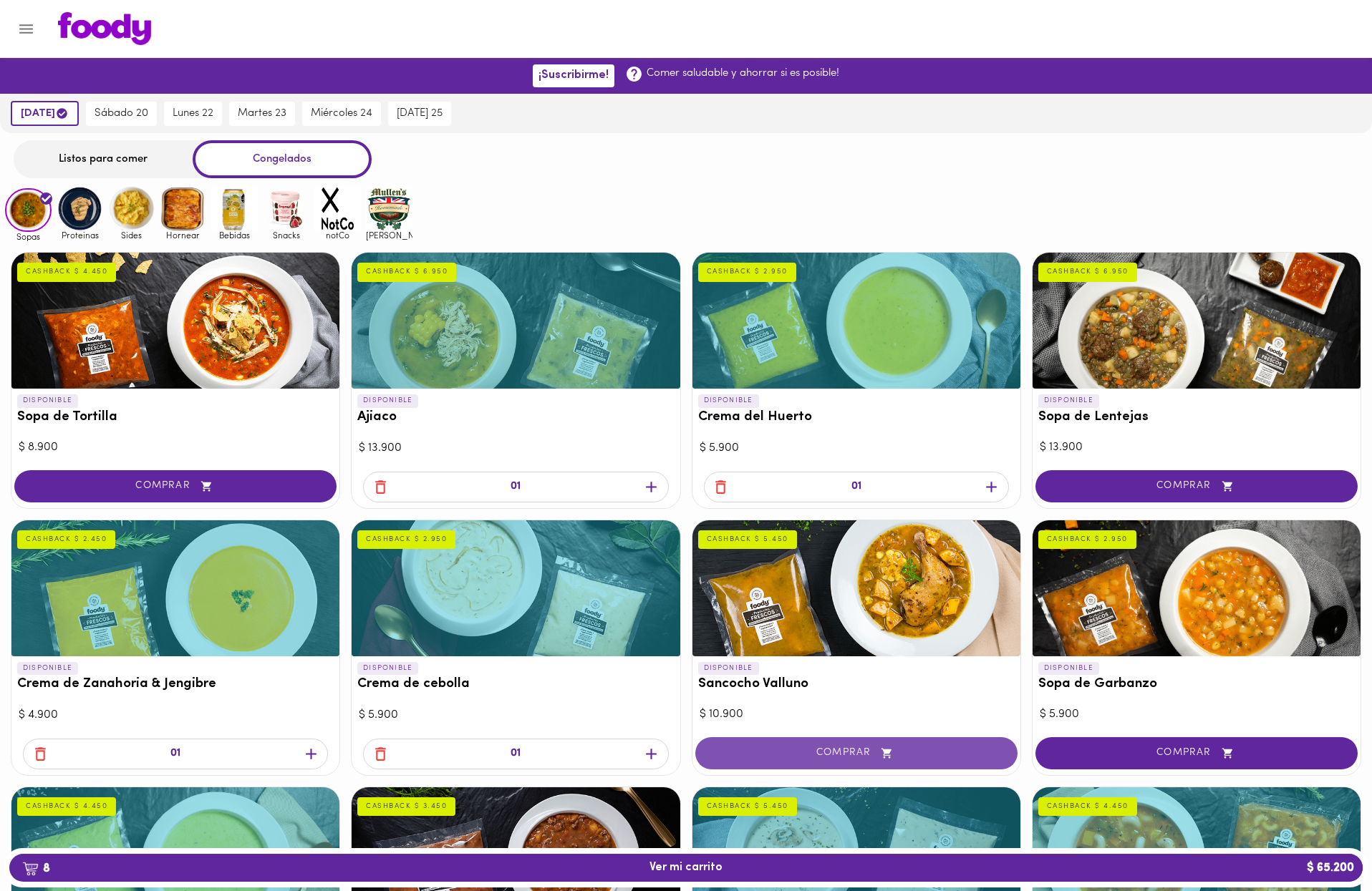
scroll to position [0, 0]
click at [218, 353] on div at bounding box center [175, 320] width 328 height 136
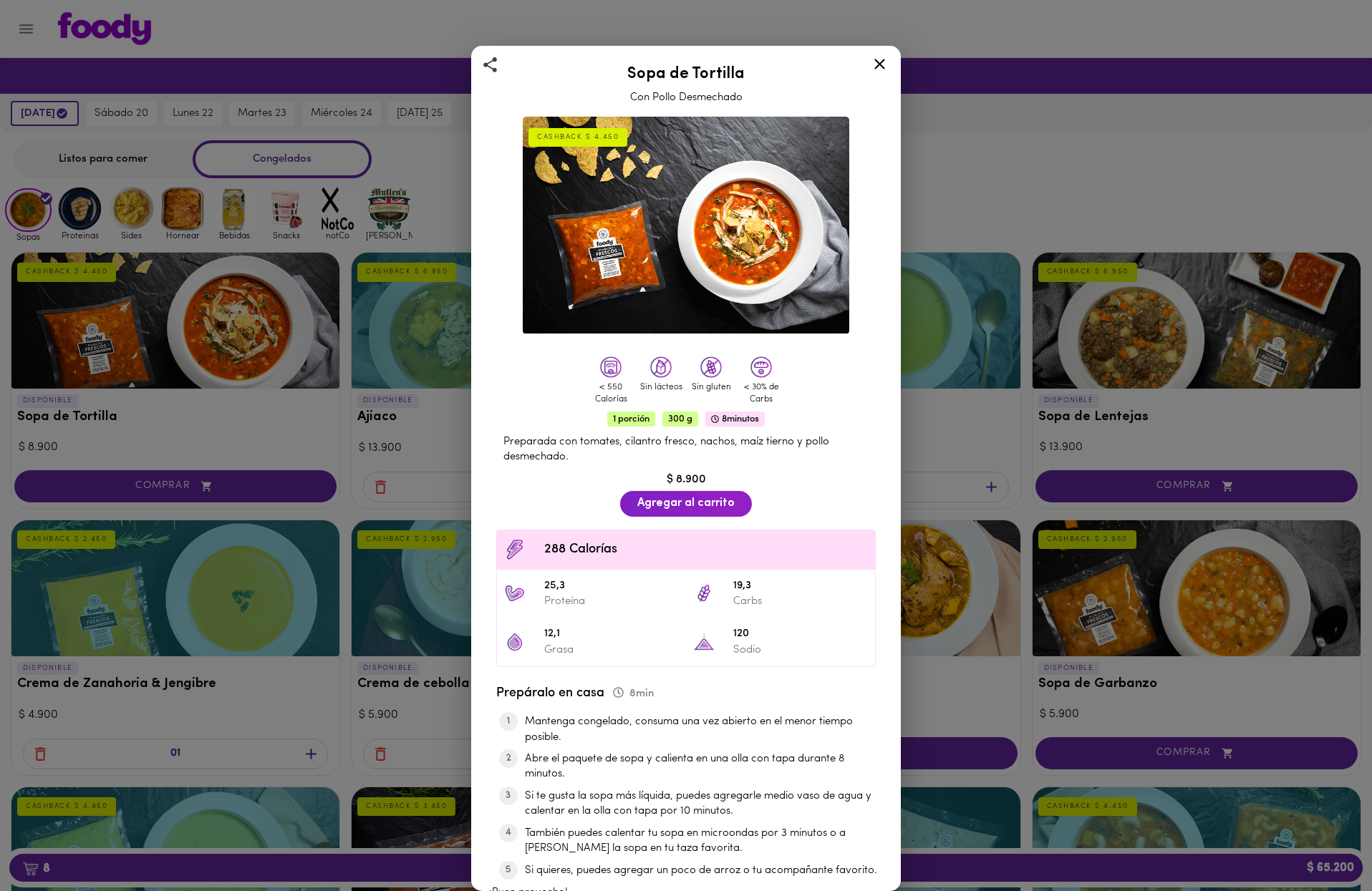
click at [376, 407] on div "Sopa de Tortilla Con Pollo Desmechado CASHBACK $ 4.450 < 550 Calorías Sin lácte…" at bounding box center [686, 445] width 1372 height 891
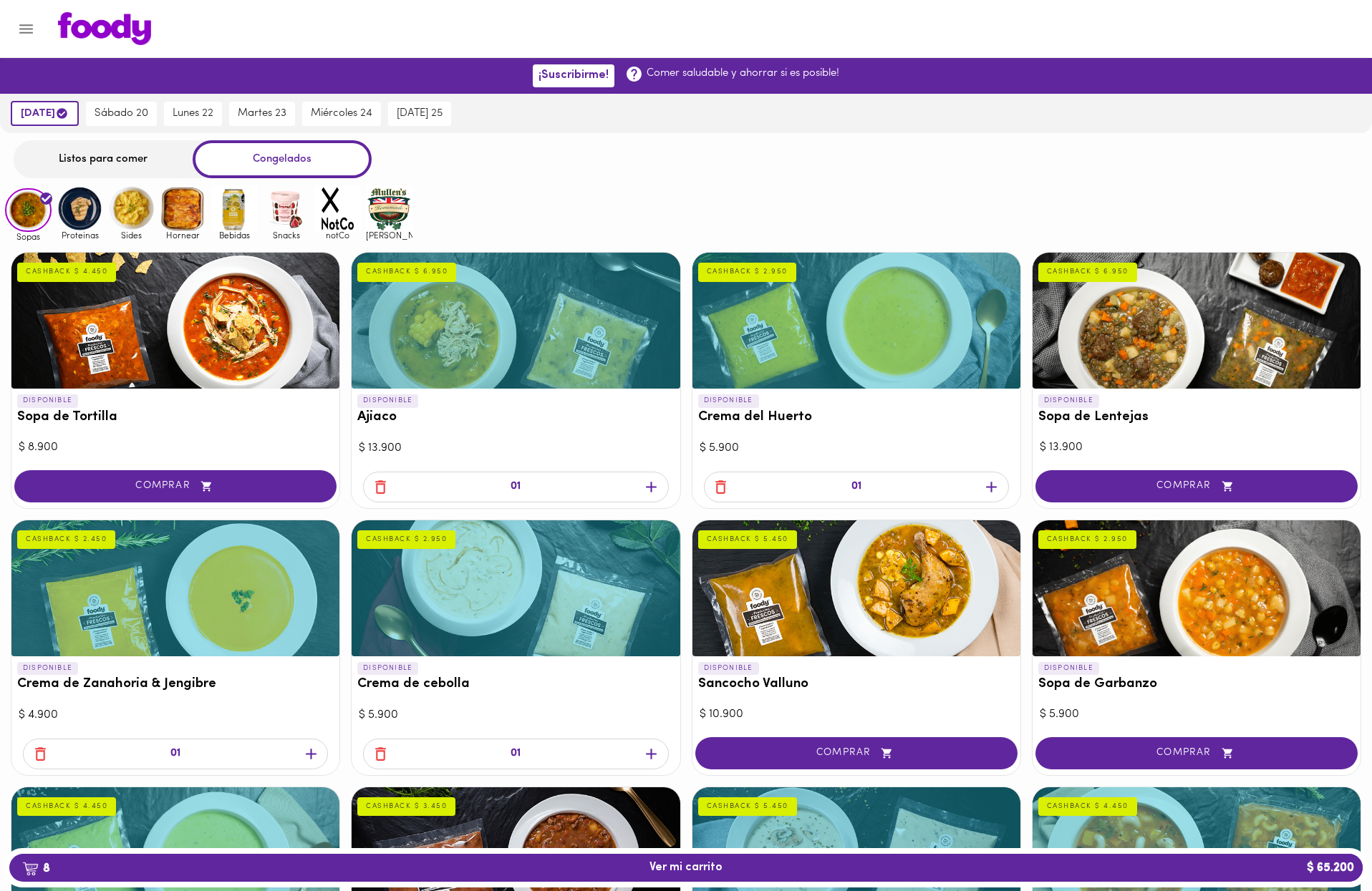
click at [463, 363] on div at bounding box center [515, 320] width 328 height 136
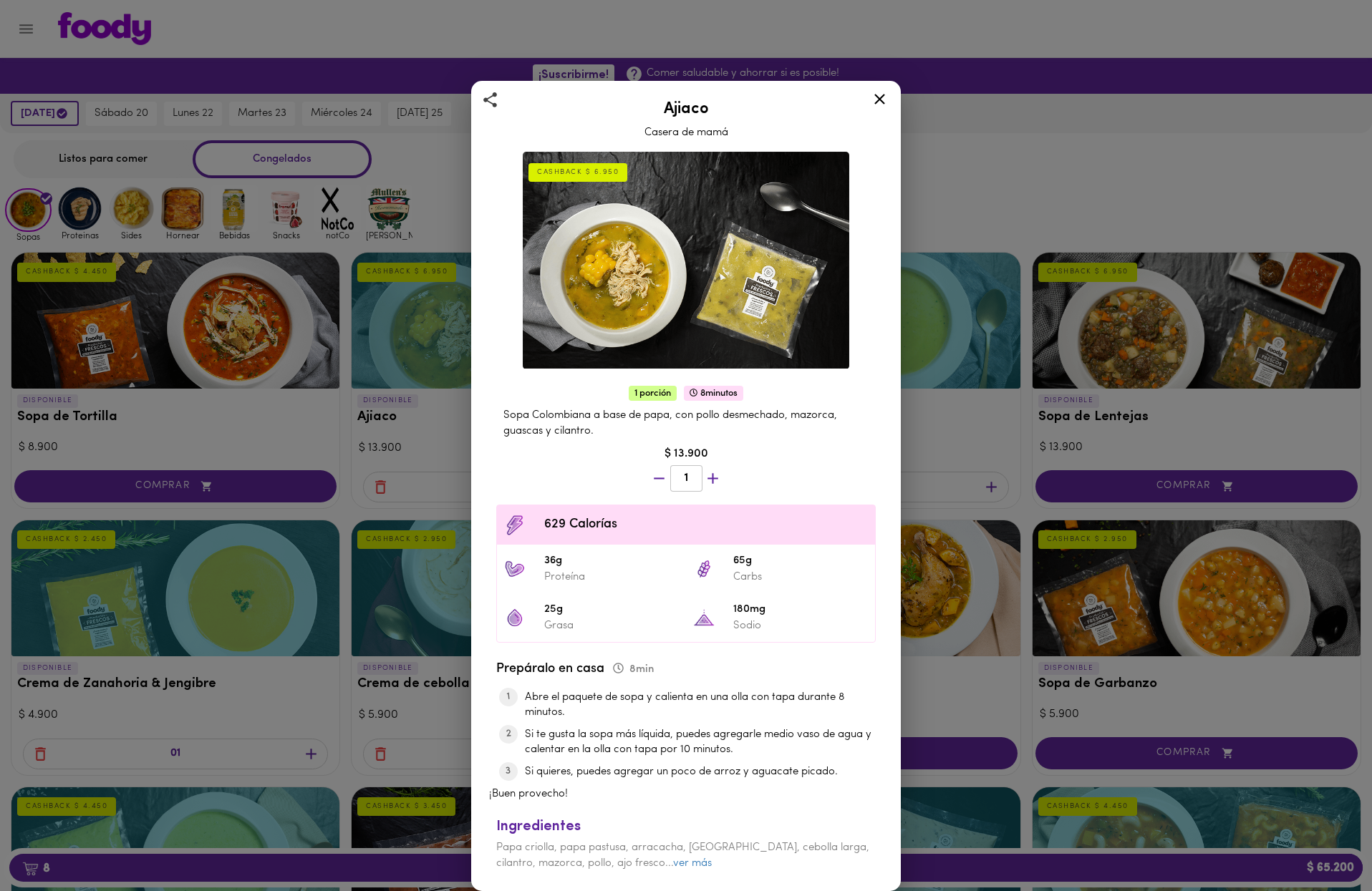
click at [382, 363] on div "Ajiaco Casera de mamá CASHBACK $ 6.950 1 porción 8 minutos Sopa Colombiana a ba…" at bounding box center [686, 445] width 1372 height 891
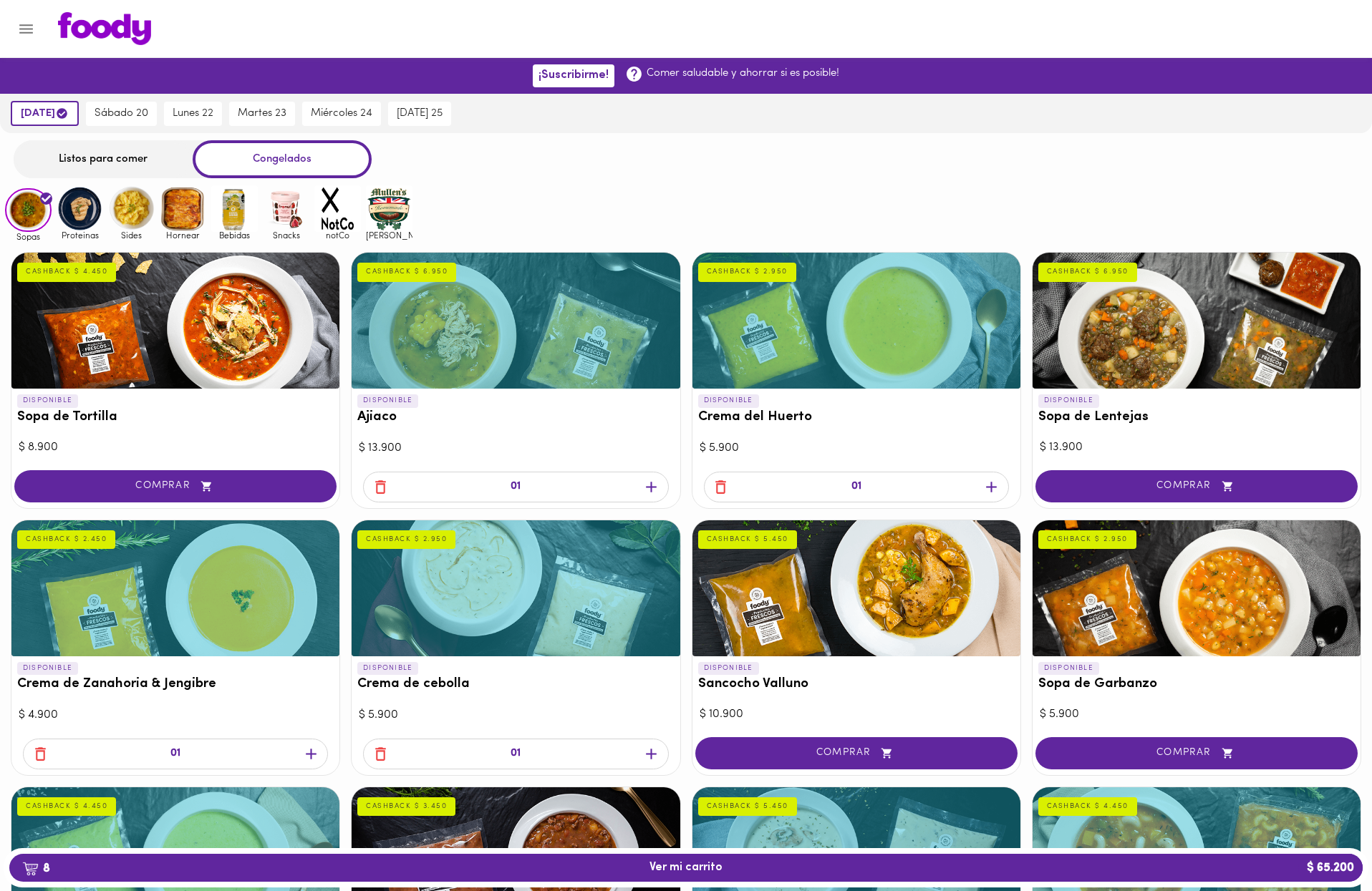
click at [838, 340] on div at bounding box center [856, 320] width 328 height 136
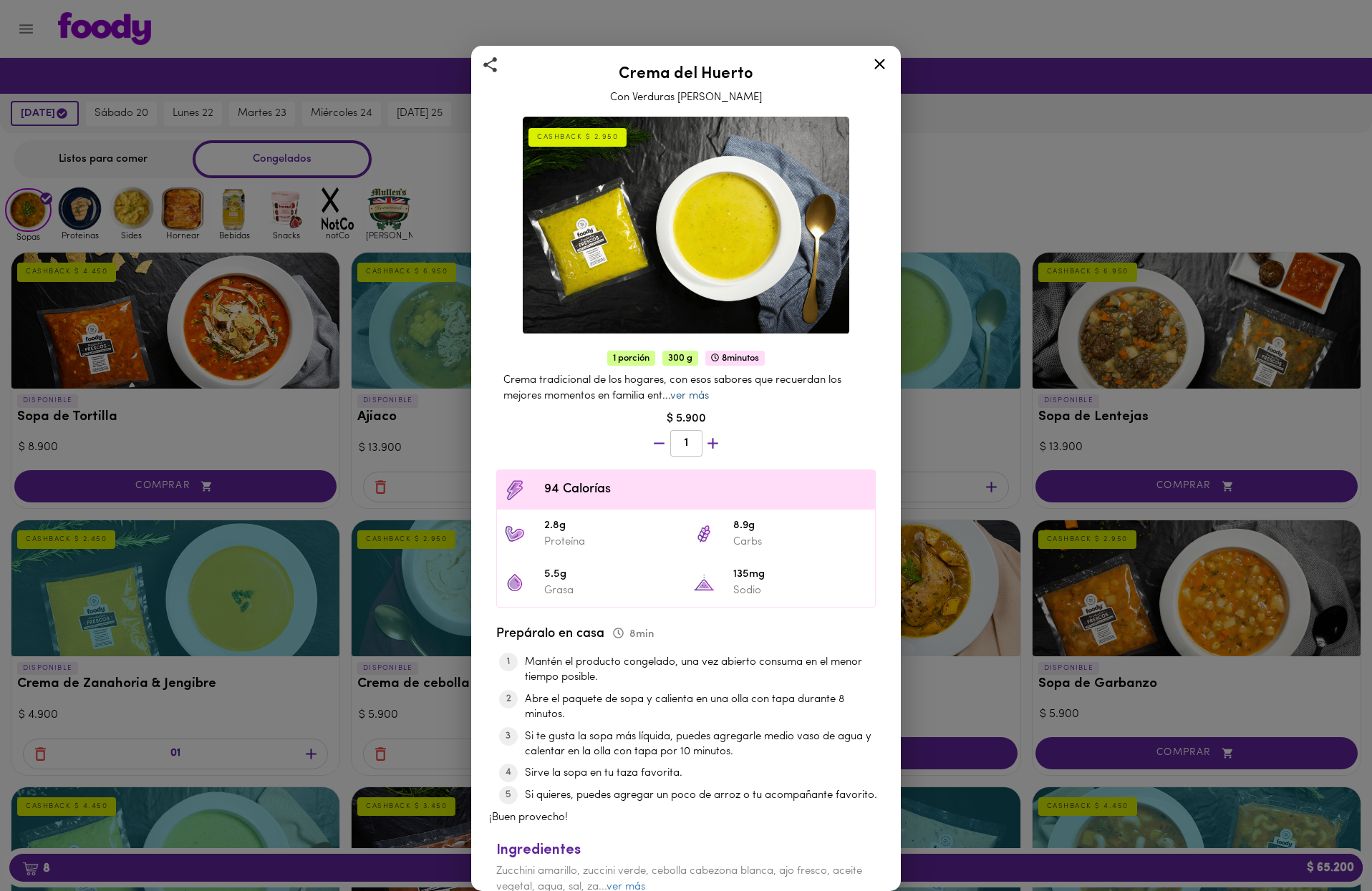
click at [698, 391] on link "ver más" at bounding box center [690, 396] width 39 height 11
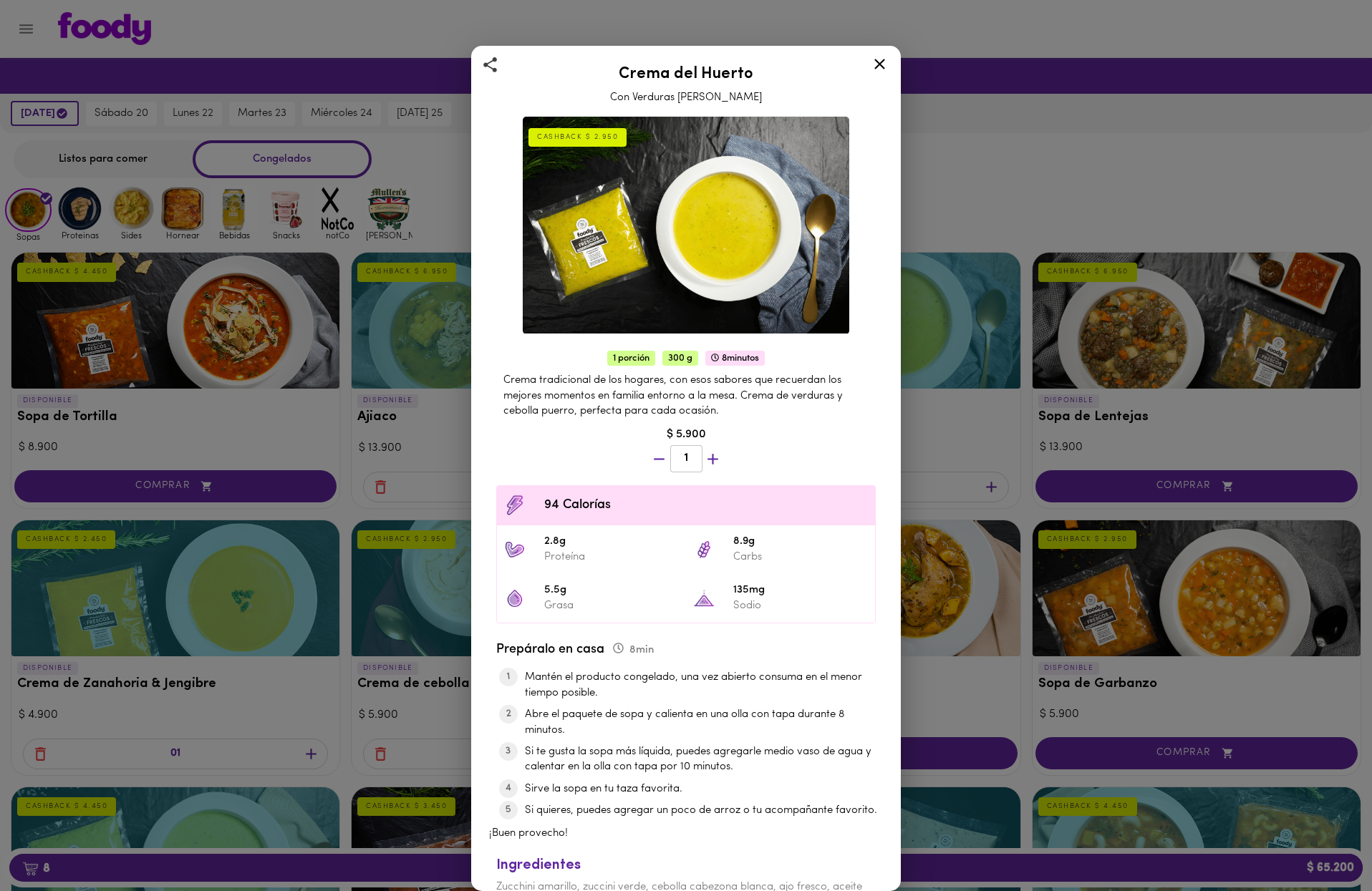
click at [908, 391] on div "Crema [PERSON_NAME] Con Verduras [PERSON_NAME] CASHBACK $ 2.950 1 porción 300 g…" at bounding box center [686, 445] width 1372 height 891
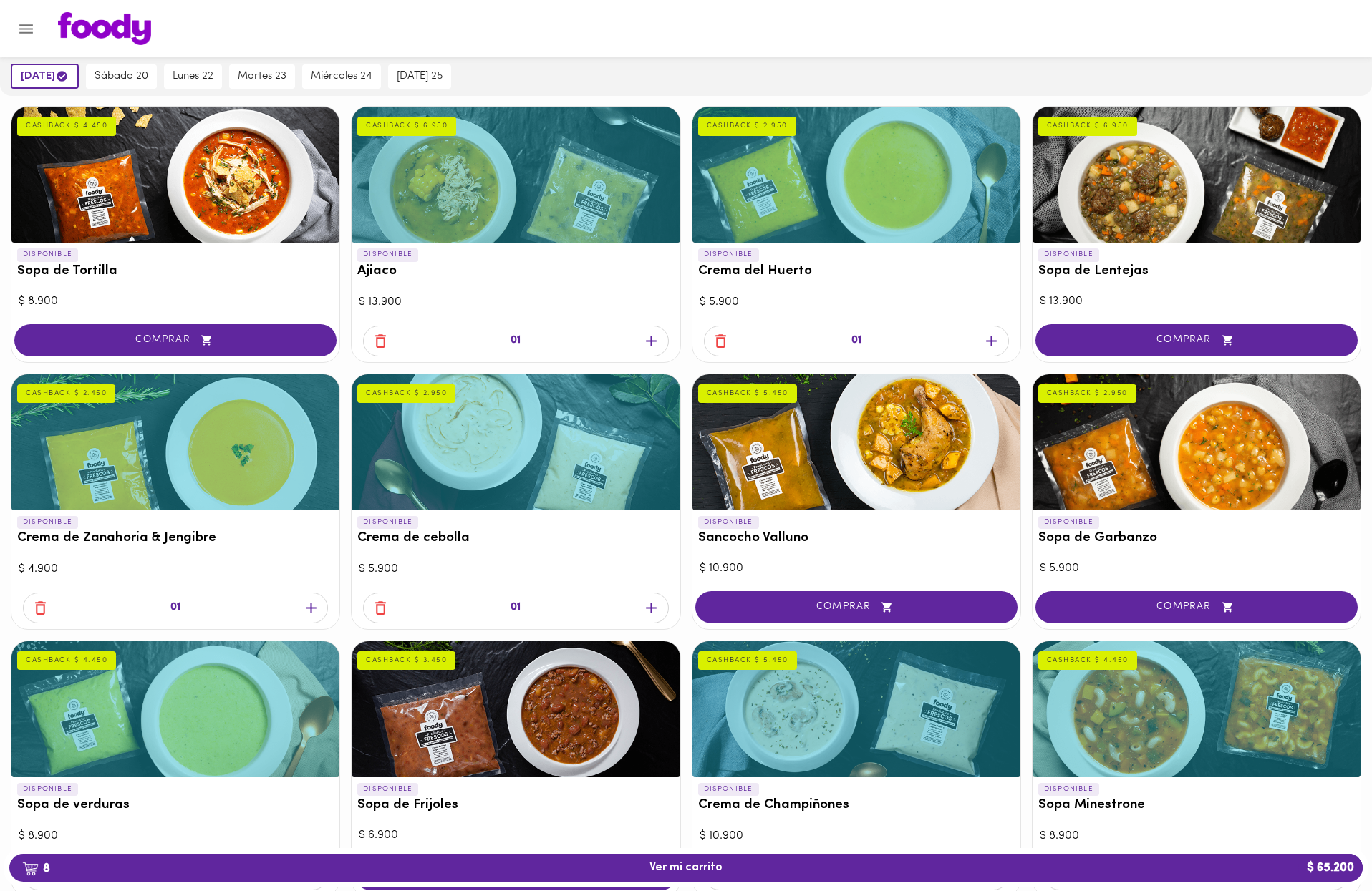
scroll to position [148, 0]
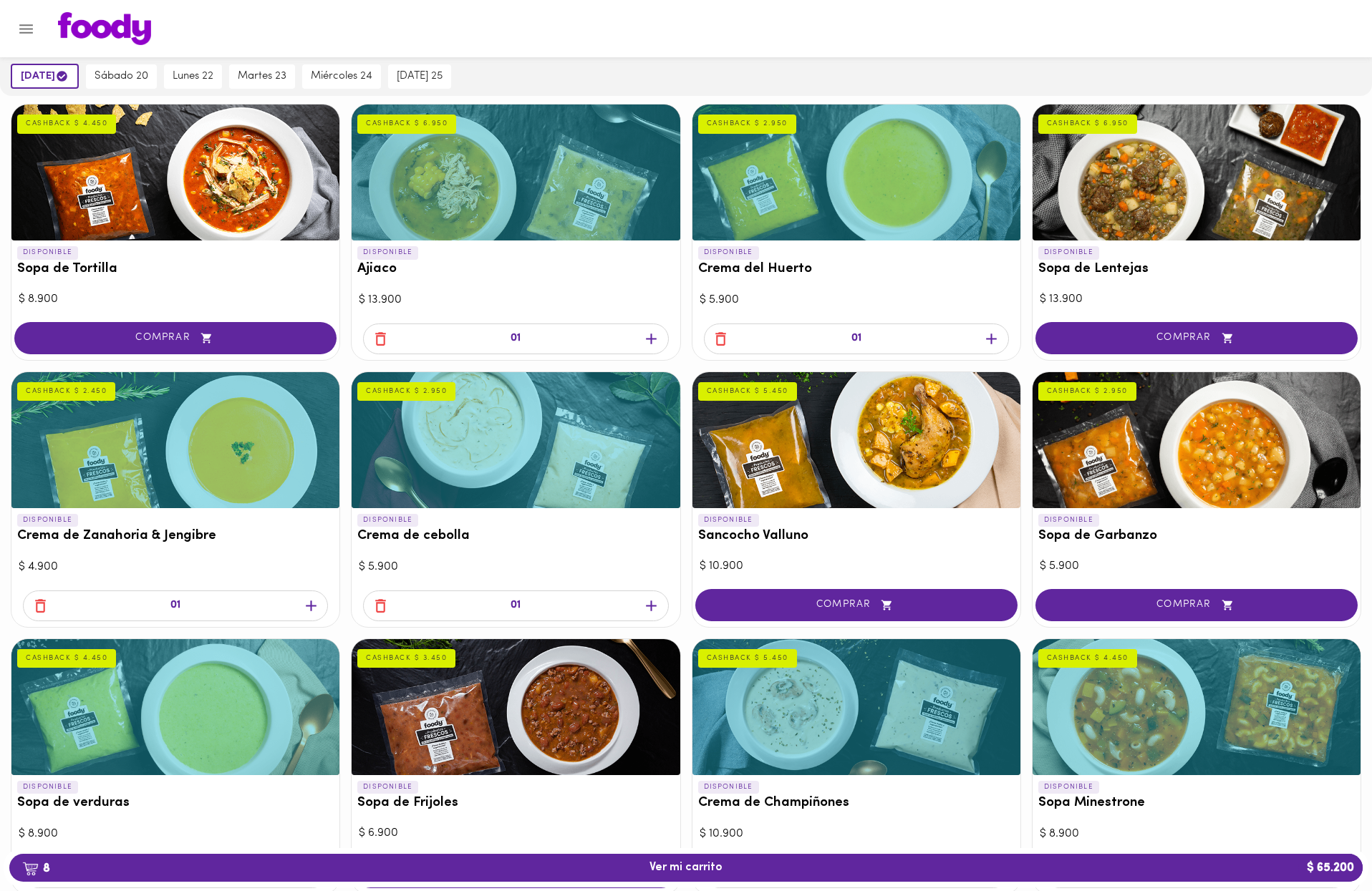
click at [908, 450] on div at bounding box center [856, 440] width 328 height 136
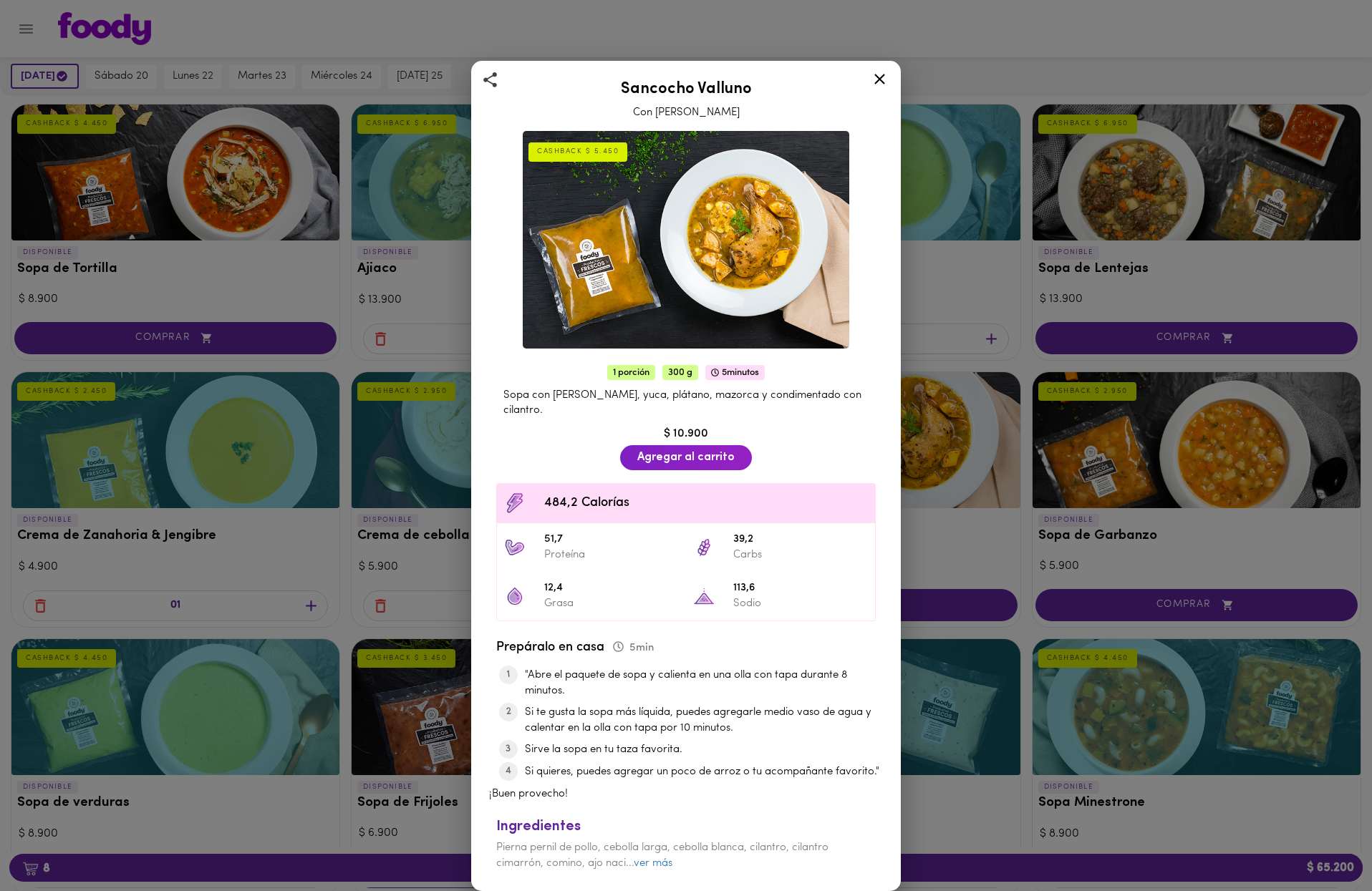
click at [908, 450] on div "Sancocho Valluno Con [PERSON_NAME] CASHBACK $ 5.450 1 porción 300 g 5 minutos S…" at bounding box center [686, 445] width 1372 height 891
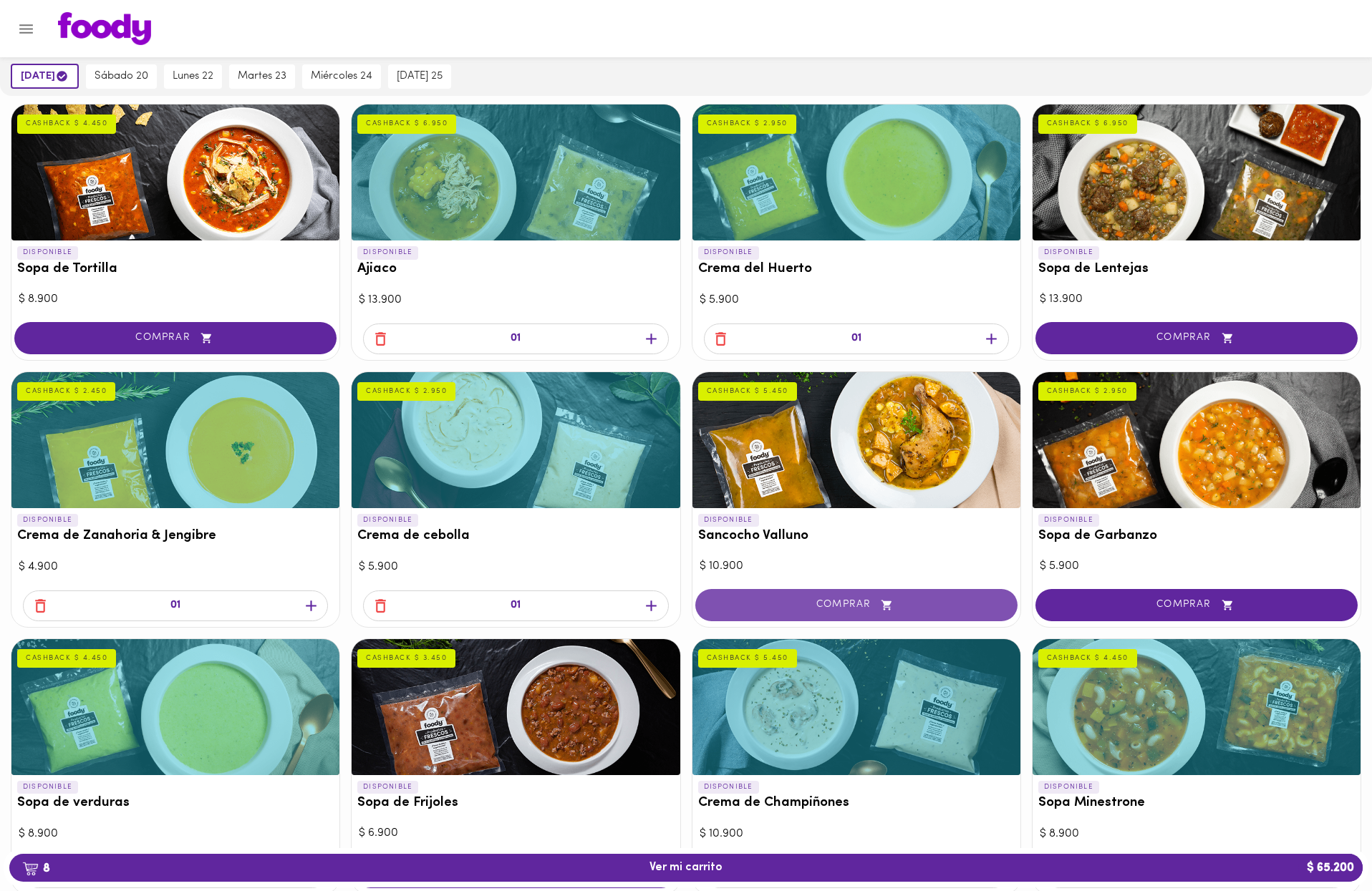
click at [854, 595] on button "COMPRAR" at bounding box center [857, 605] width 322 height 32
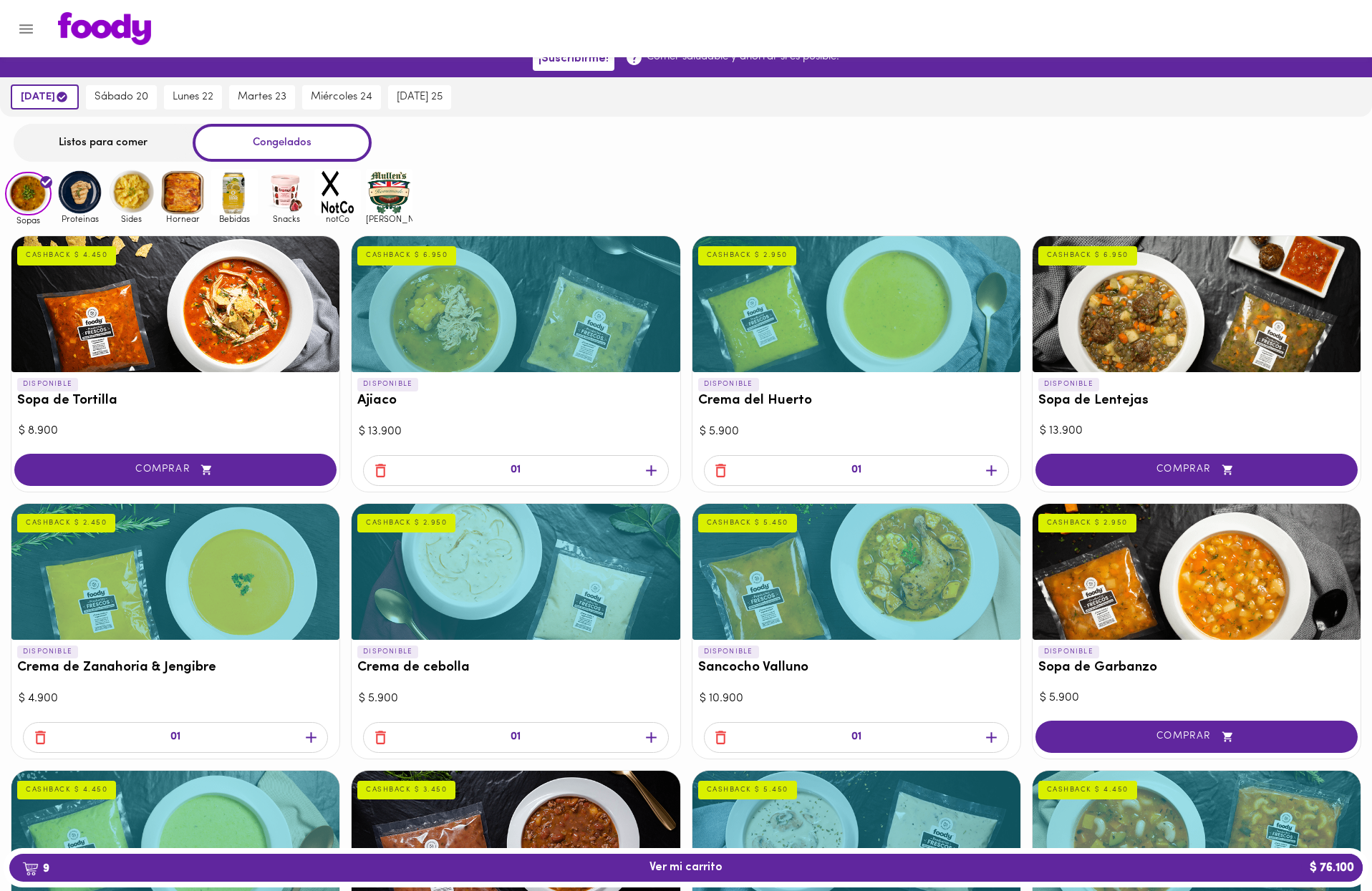
scroll to position [14, 0]
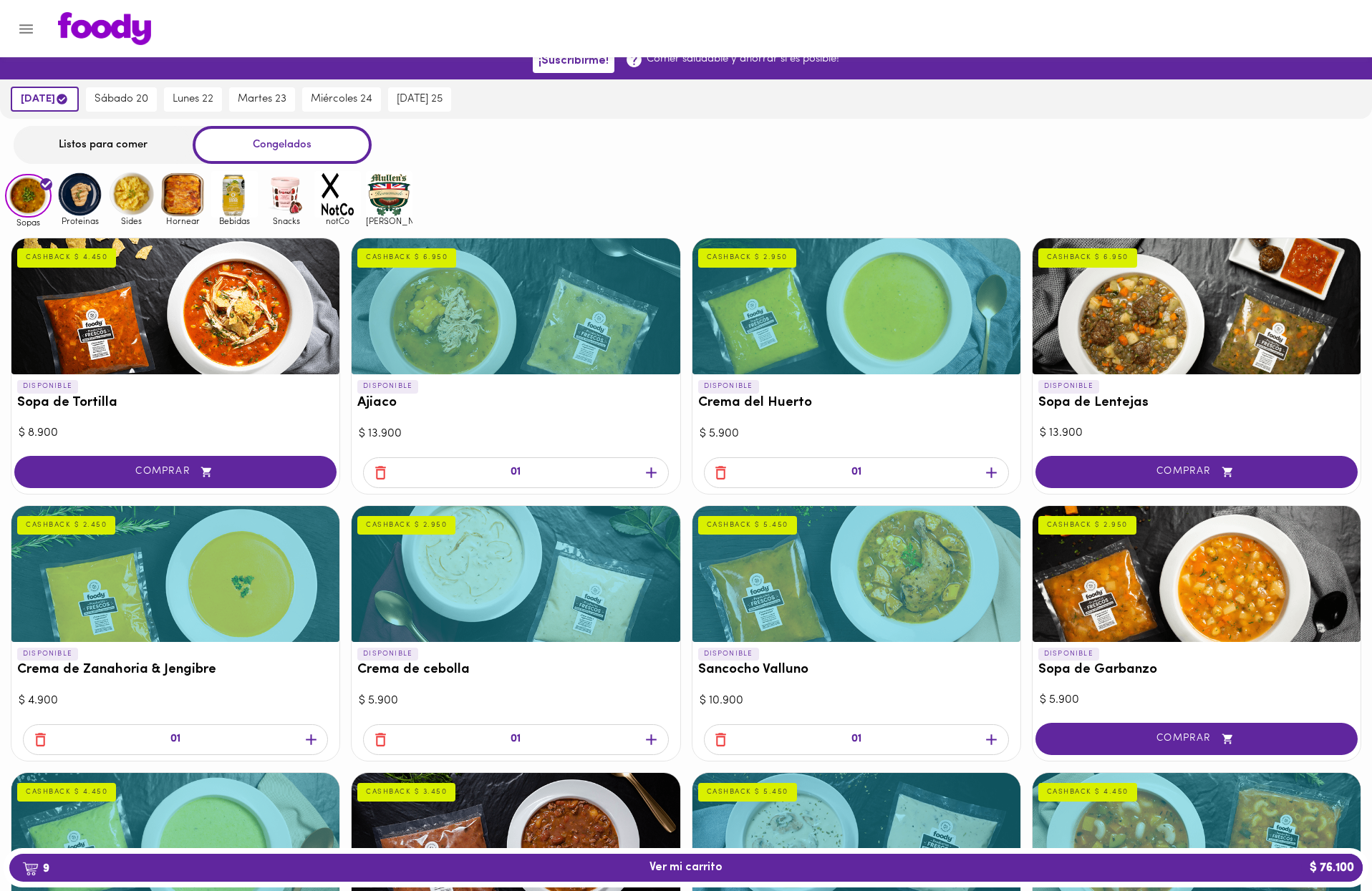
click at [233, 315] on div at bounding box center [175, 306] width 328 height 136
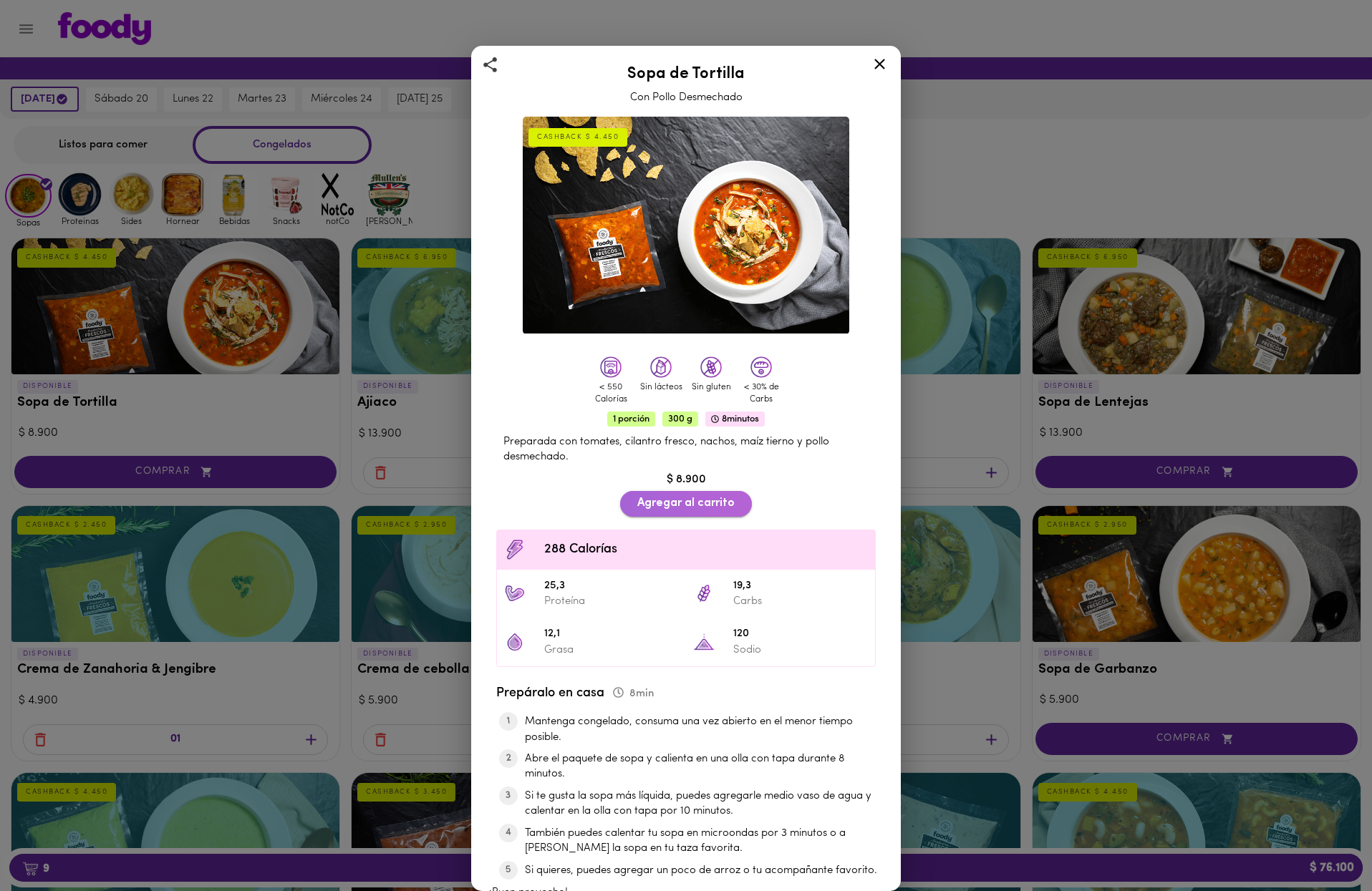
click at [745, 500] on button "Agregar al carrito" at bounding box center [686, 504] width 132 height 25
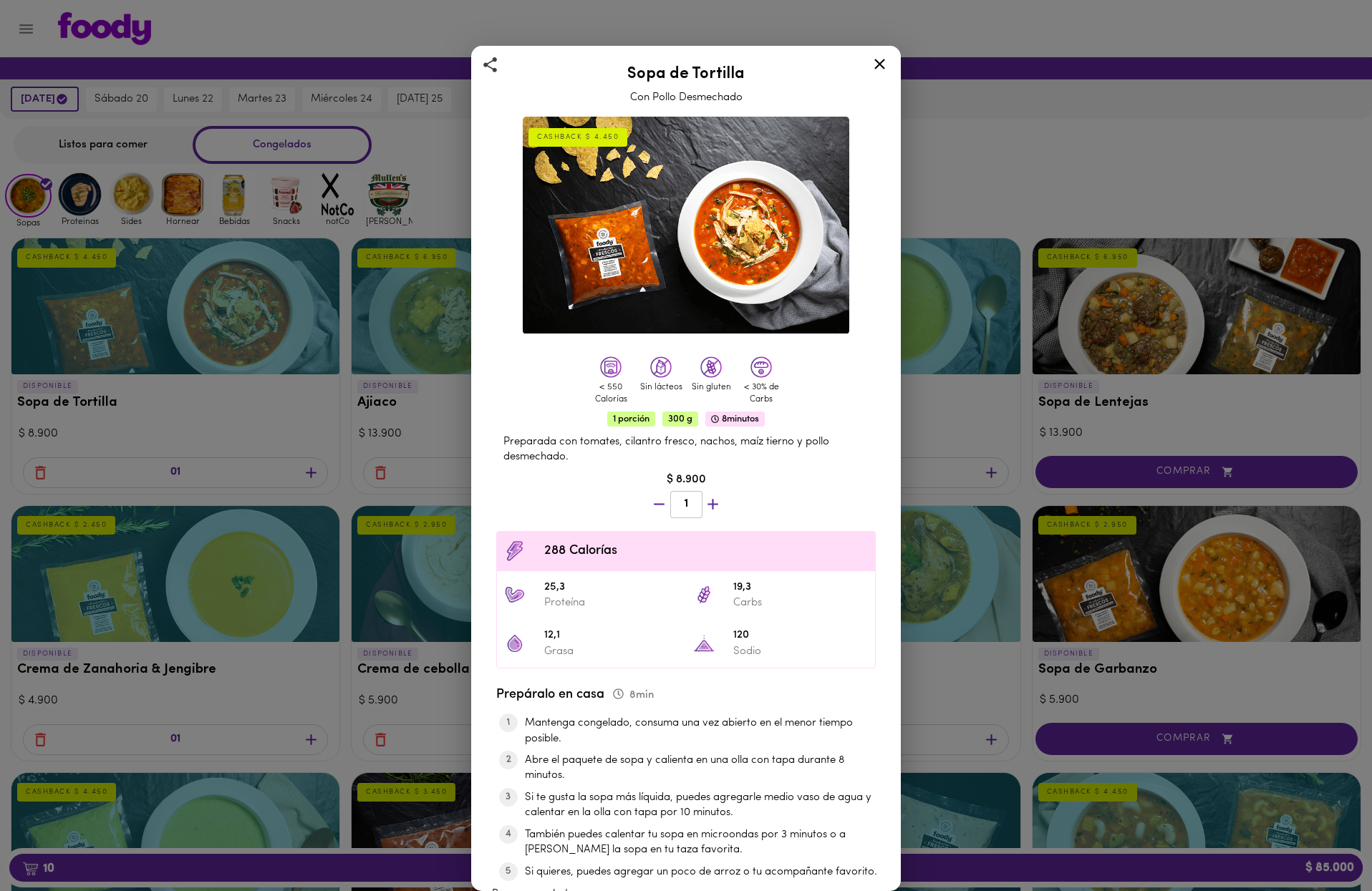
click at [390, 282] on div "Sopa de Tortilla Con Pollo Desmechado CASHBACK $ 4.450 < 550 Calorías Sin lácte…" at bounding box center [686, 445] width 1372 height 891
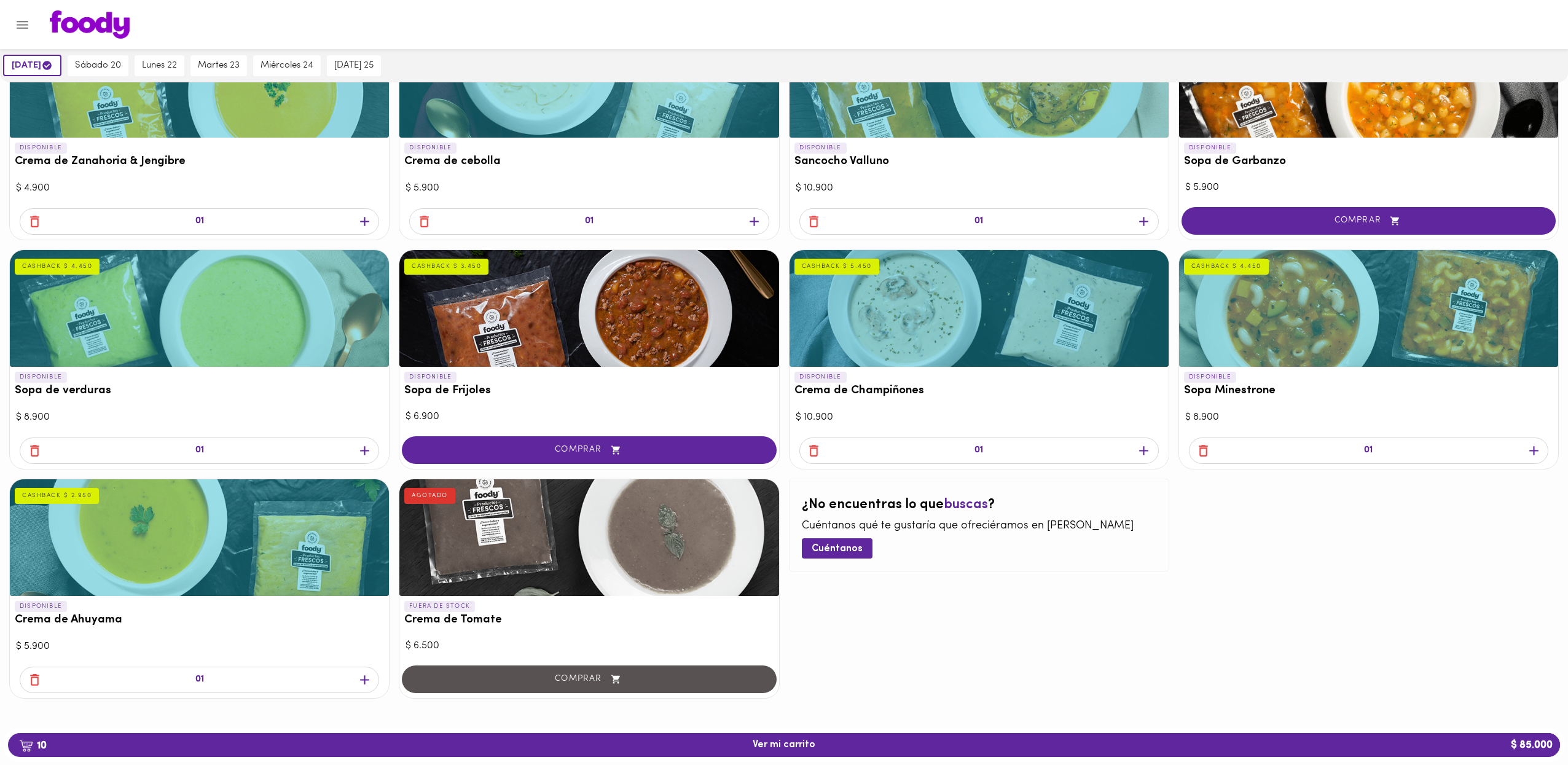
scroll to position [425, 0]
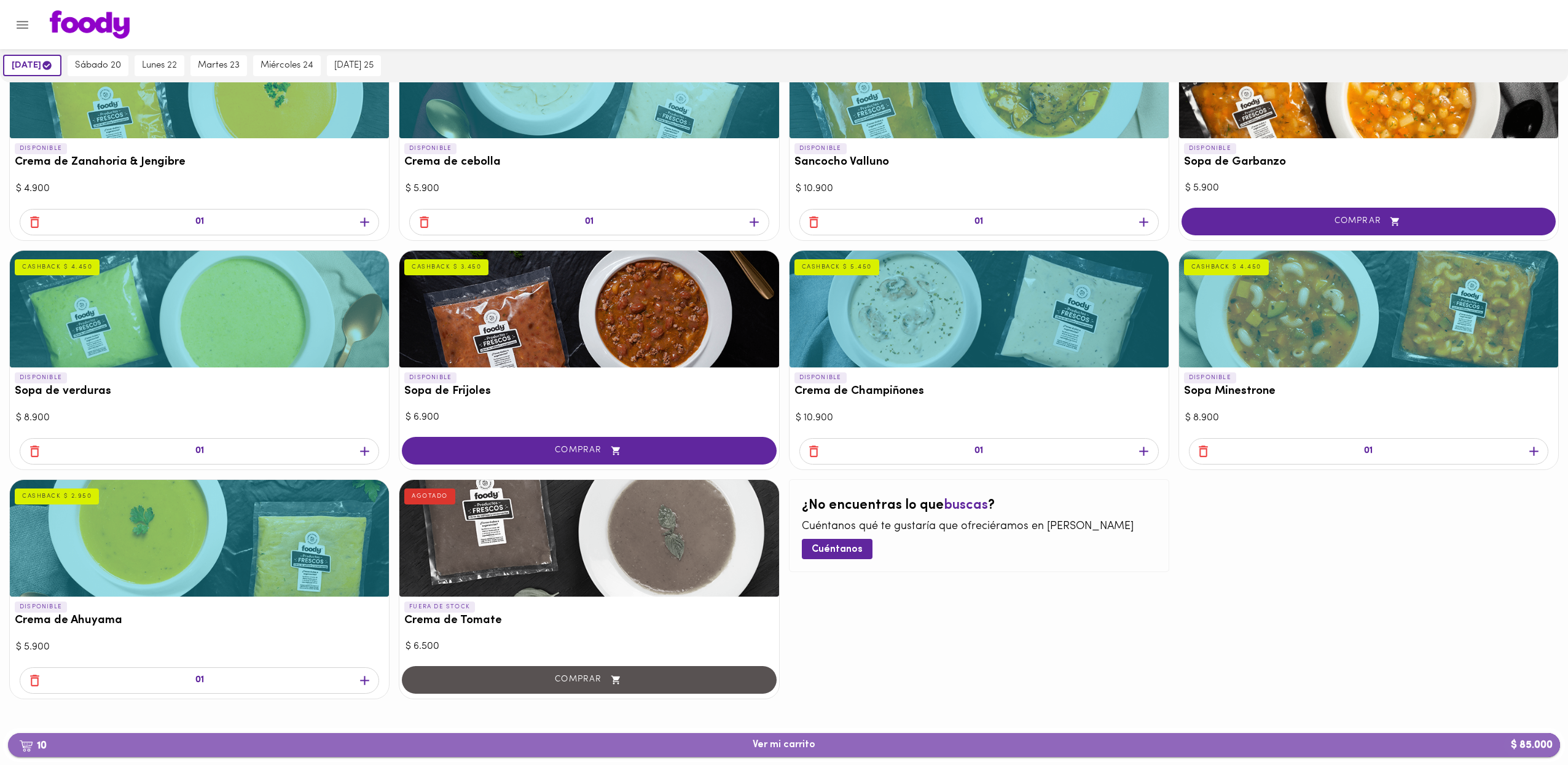
click at [779, 744] on span "10 Ver mi carrito $ 85.000" at bounding box center [784, 745] width 1532 height 11
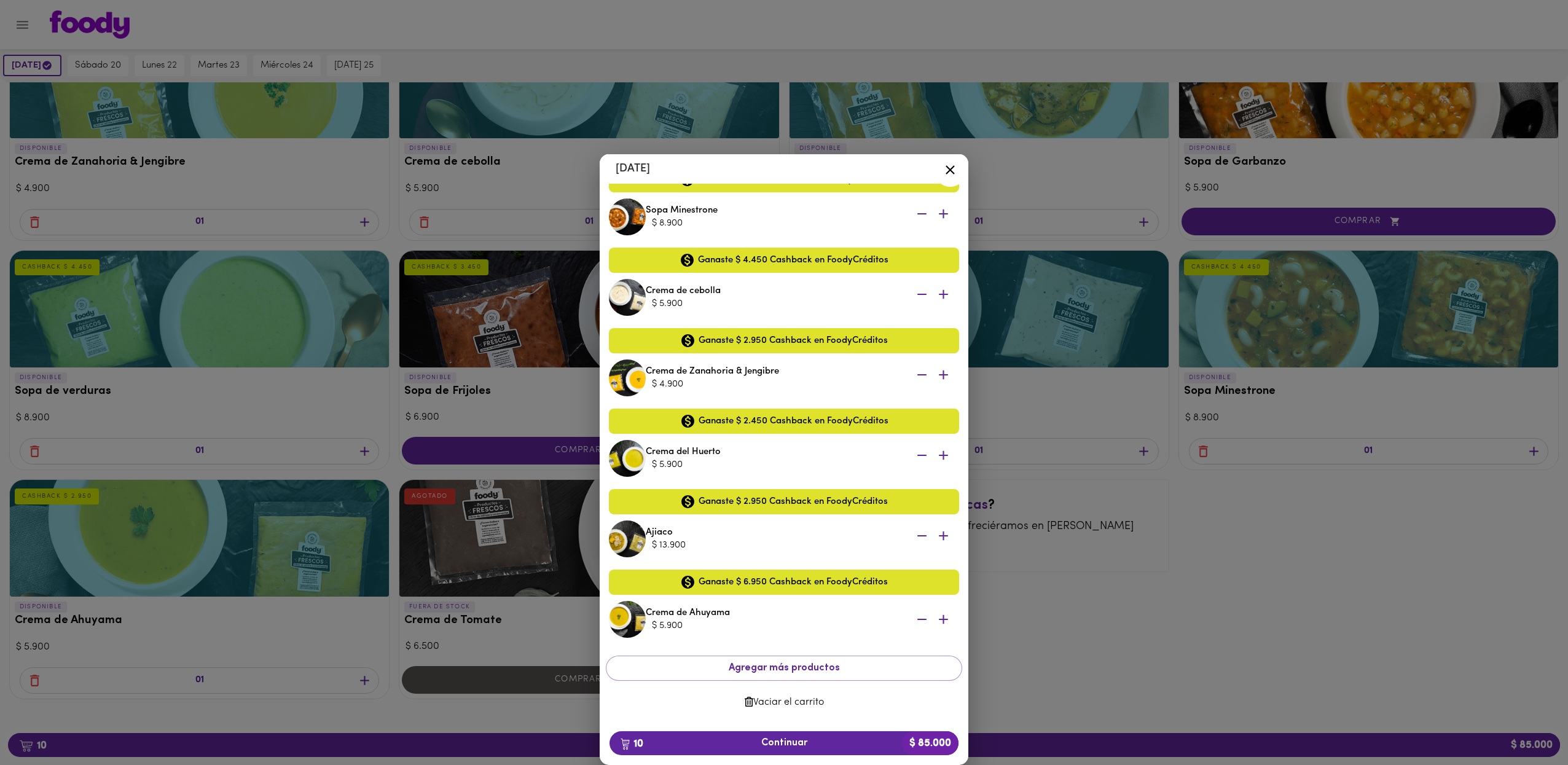
scroll to position [352, 0]
click at [779, 747] on span "10 Continuar $ 85.000" at bounding box center [784, 743] width 329 height 11
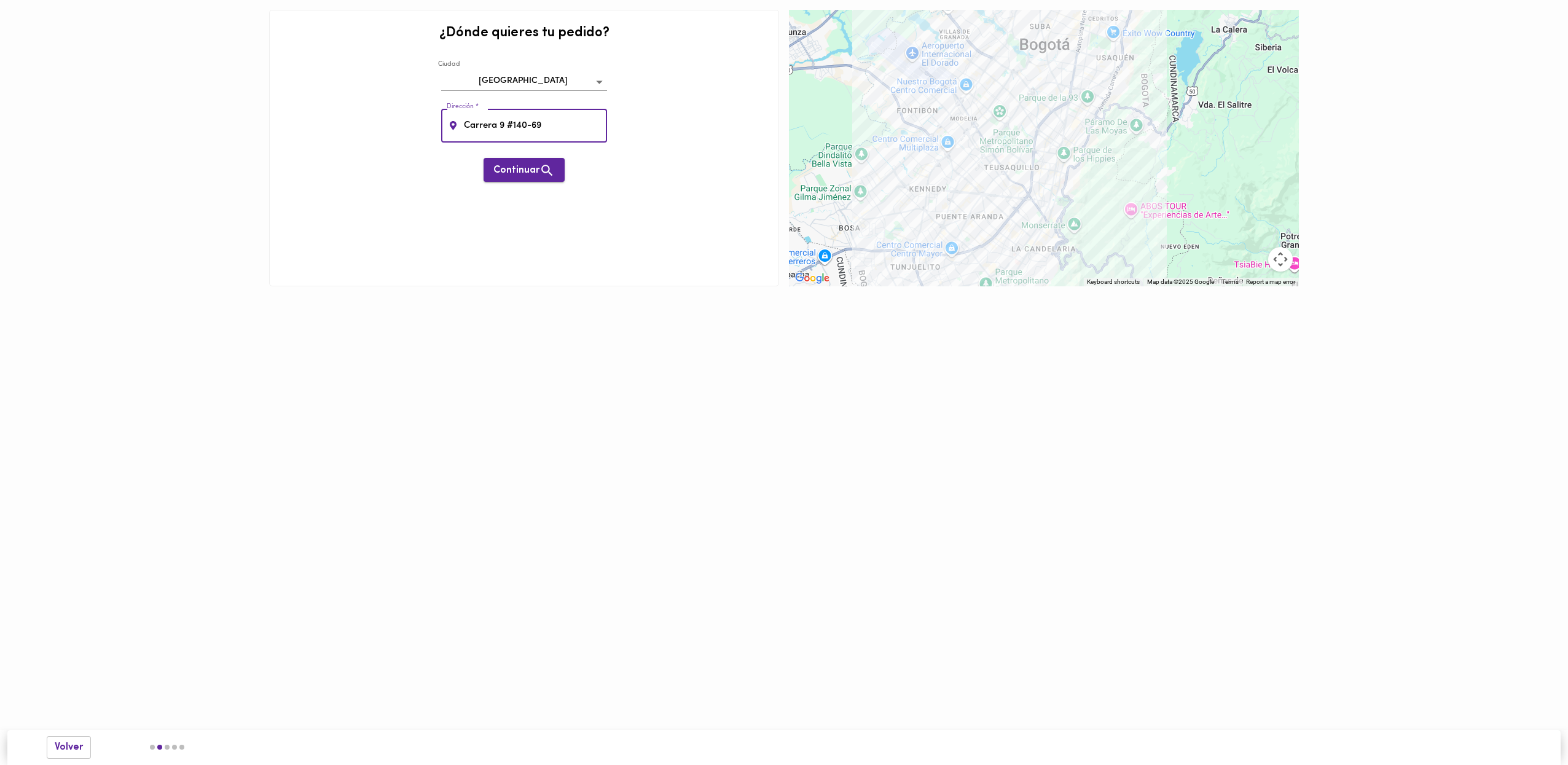
type input "Carrera 9 #140-69"
click at [563, 170] on button "Continuar" at bounding box center [524, 170] width 81 height 24
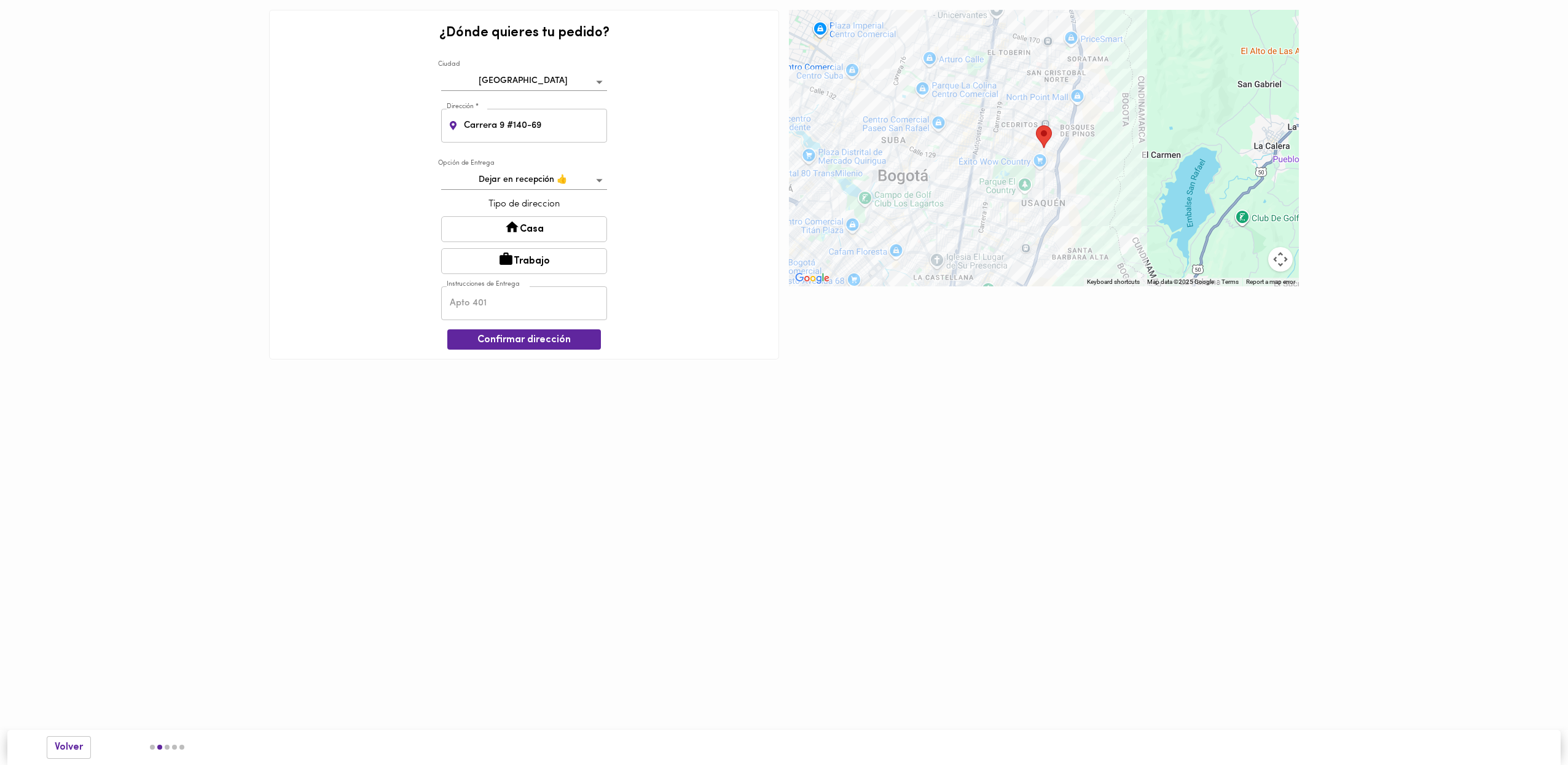
click at [529, 219] on button "Casa" at bounding box center [524, 229] width 166 height 26
click at [508, 296] on input "text" at bounding box center [524, 305] width 166 height 34
type input "Apartamento [GEOGRAPHIC_DATA][PERSON_NAME]"
click at [514, 335] on span "Confirmar dirección" at bounding box center [524, 341] width 134 height 11
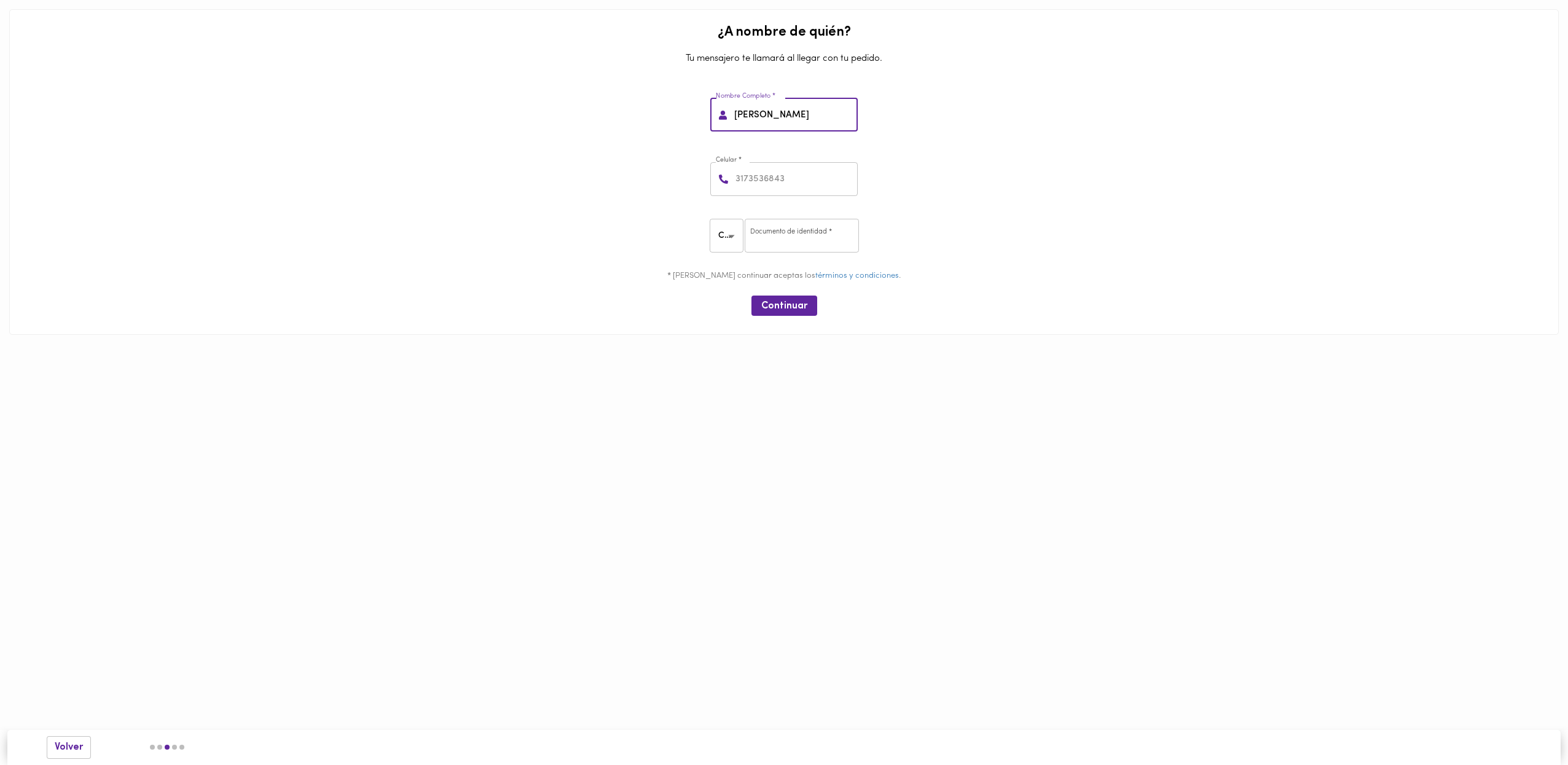
type input "[PERSON_NAME]"
click at [779, 182] on input "number" at bounding box center [795, 179] width 125 height 34
type input "3158786402"
click at [710, 239] on body "0cAFcWeA5UU7IYseIsKhbxbkajixz2m6qR7WsfRE8t5BFllbbJ1Tpu7LVSgsQ40-CRx4wEsIfQTbZ8K…" at bounding box center [784, 186] width 1568 height 372
click at [729, 271] on li "CE" at bounding box center [728, 277] width 37 height 21
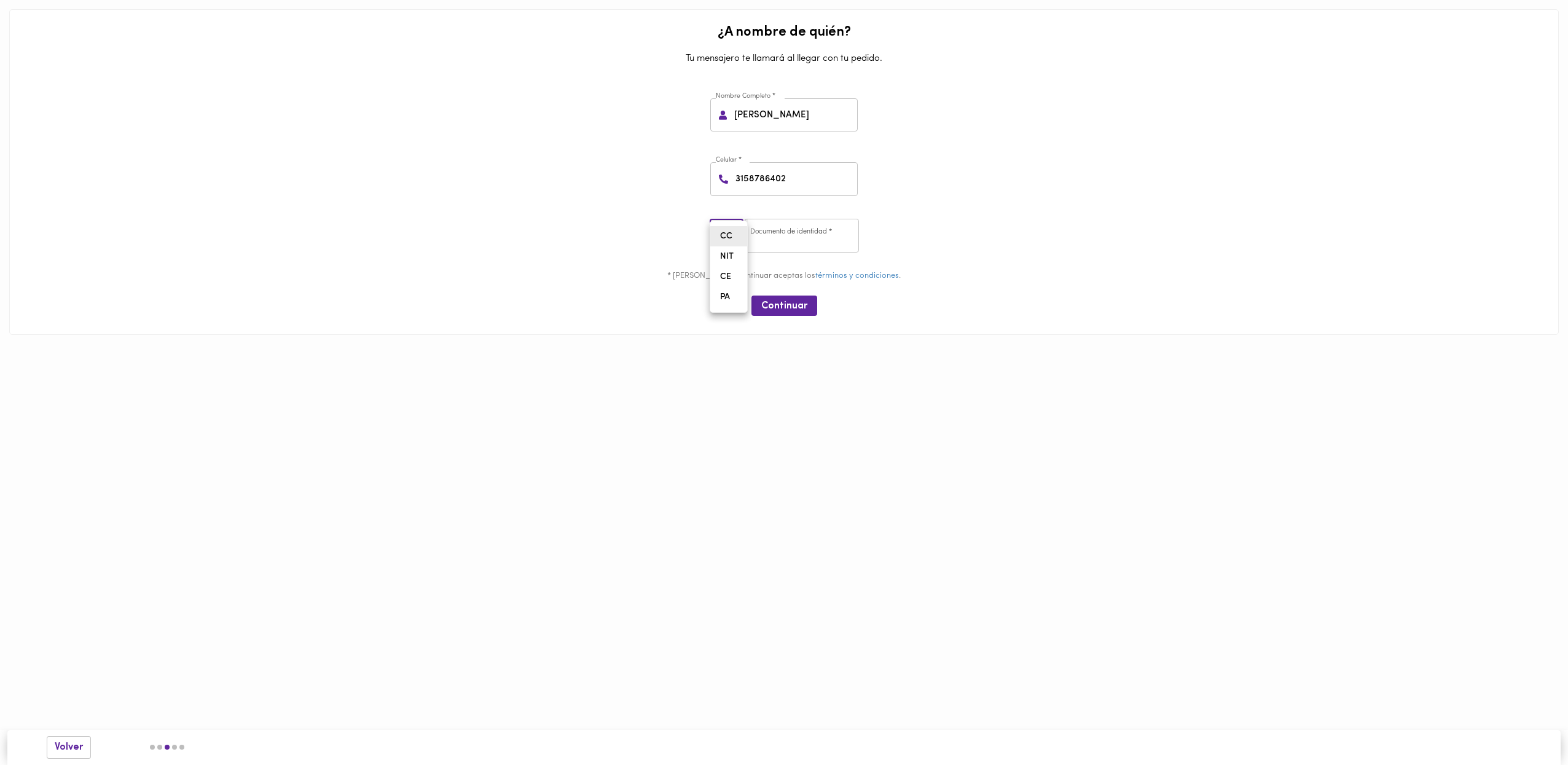
type input "CE"
click at [774, 245] on input "number" at bounding box center [801, 236] width 114 height 34
type input "1041073"
click at [779, 304] on span "Continuar" at bounding box center [784, 306] width 46 height 11
